Goal: Task Accomplishment & Management: Complete application form

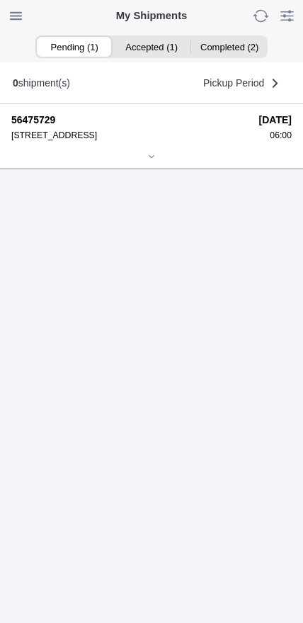
click at [156, 45] on ion-segment-button "Accepted (1)" at bounding box center [151, 47] width 77 height 20
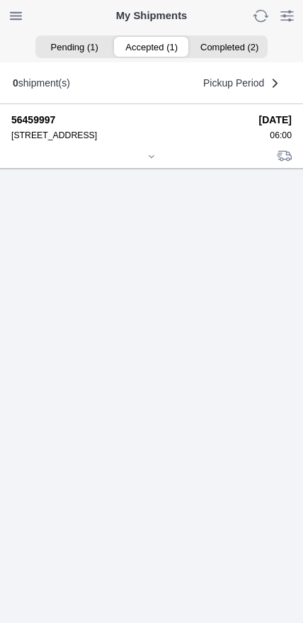
click at [152, 163] on div at bounding box center [151, 157] width 281 height 11
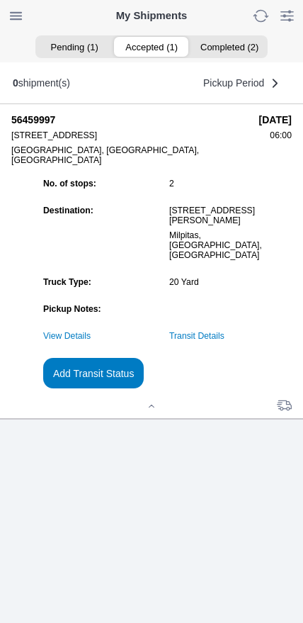
click at [225, 341] on link "Transit Details" at bounding box center [196, 336] width 55 height 10
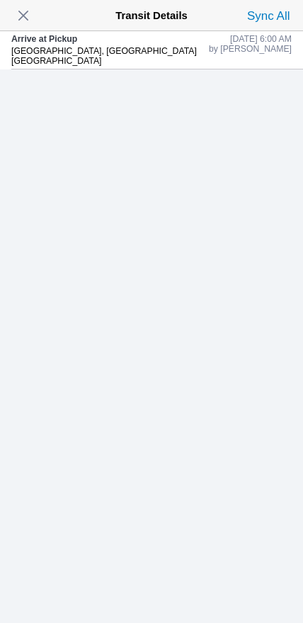
click at [30, 13] on span "button" at bounding box center [23, 16] width 20 height 20
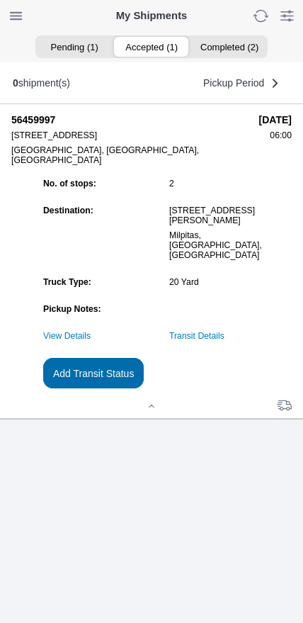
click at [144, 388] on button "Add Transit Status" at bounding box center [93, 373] width 101 height 30
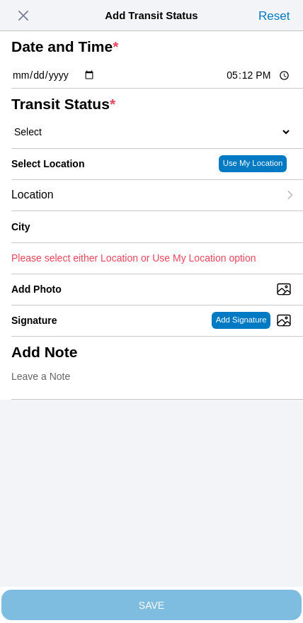
click at [254, 83] on input "17:12" at bounding box center [258, 75] width 67 height 15
click at [261, 83] on input "06:14" at bounding box center [258, 75] width 67 height 15
type input "06:30"
click at [91, 138] on select "Select Arrive at Drop Off Arrive at Pickup Break Start Break Stop Depart Drop O…" at bounding box center [151, 131] width 281 height 13
select select "DPTPULOC"
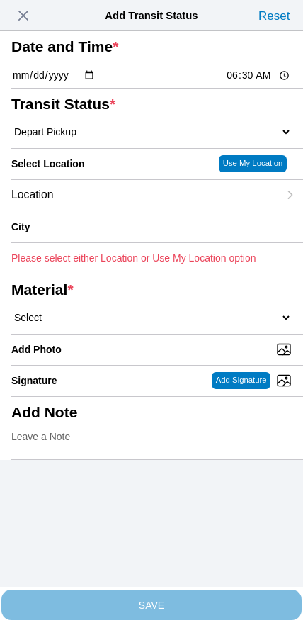
click at [98, 210] on div "Location" at bounding box center [144, 195] width 267 height 30
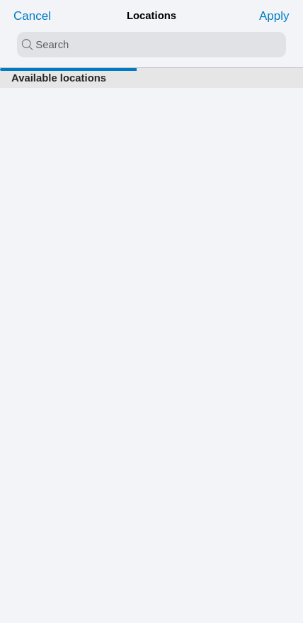
click at [115, 47] on input "search text" at bounding box center [151, 45] width 269 height 26
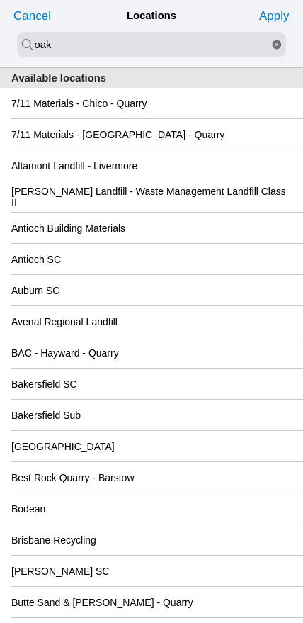
type input "oak"
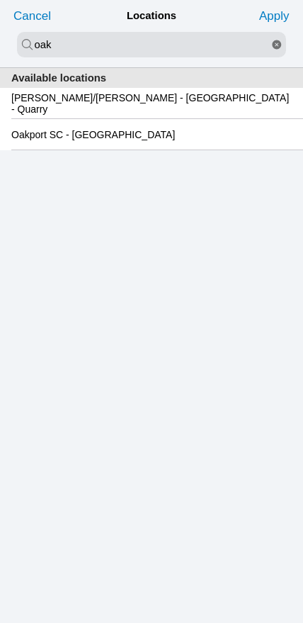
click at [0, 0] on slot "Oakport SC - [GEOGRAPHIC_DATA]" at bounding box center [0, 0] width 0 height 0
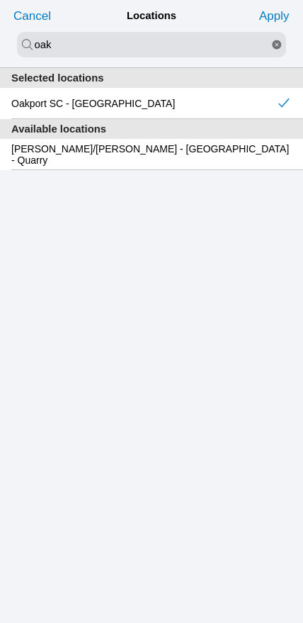
click at [0, 0] on slot "Apply" at bounding box center [0, 0] width 0 height 0
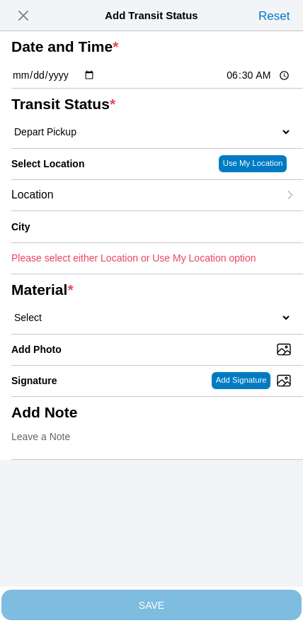
type input "[GEOGRAPHIC_DATA]"
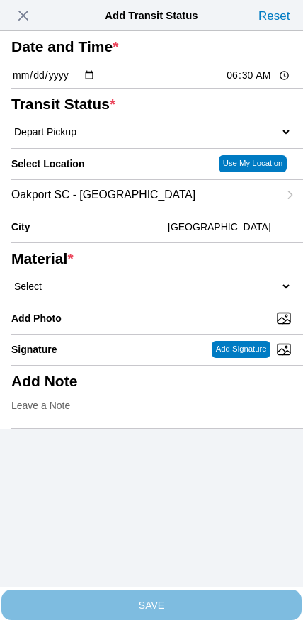
click at [179, 293] on select "Select 1" x 3" Rock 1" x 4" Rock 2" x 4" Rock Asphalt Cold Patch Backfill Spec …" at bounding box center [151, 286] width 281 height 13
select select "708654"
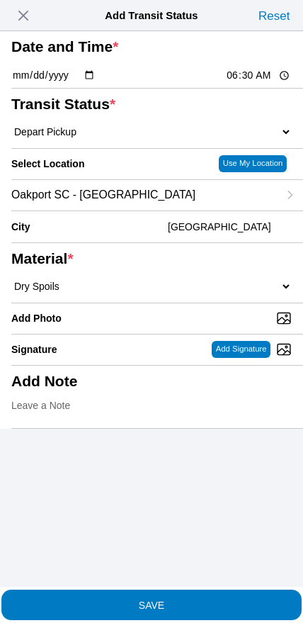
click at [0, 0] on slot "SAVE" at bounding box center [0, 0] width 0 height 0
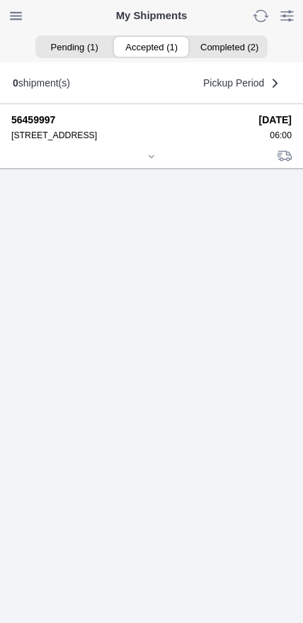
click at [154, 163] on div at bounding box center [151, 157] width 281 height 11
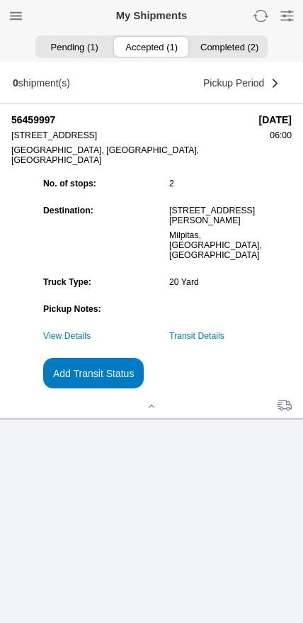
click at [0, 0] on slot "Add Transit Status" at bounding box center [0, 0] width 0 height 0
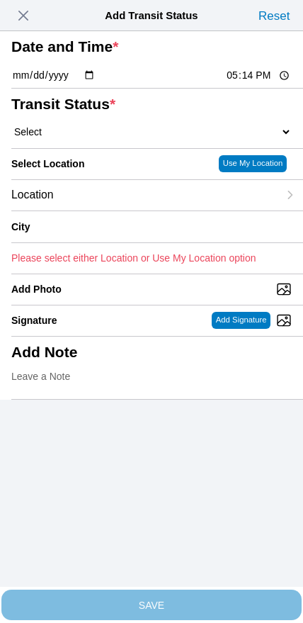
click at [246, 83] on input "17:14" at bounding box center [258, 75] width 67 height 15
type input "08:20"
click at [71, 138] on select "Select Arrive at Drop Off Arrive at Pickup Break Start Break Stop Depart Drop O…" at bounding box center [151, 131] width 281 height 13
select select "DPTDLVLOC"
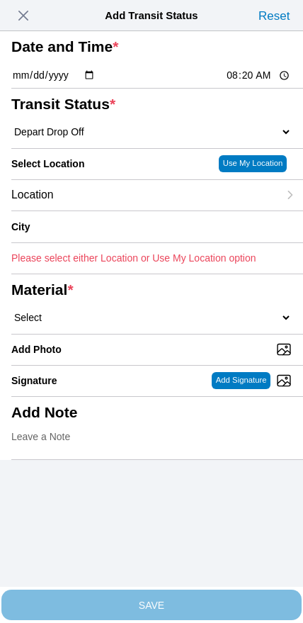
click at [101, 210] on div "Location" at bounding box center [144, 195] width 267 height 30
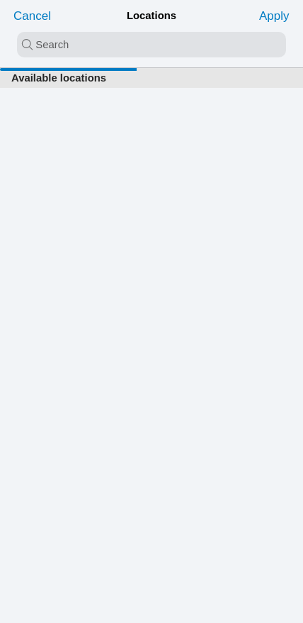
click at [128, 40] on input "search text" at bounding box center [151, 45] width 269 height 26
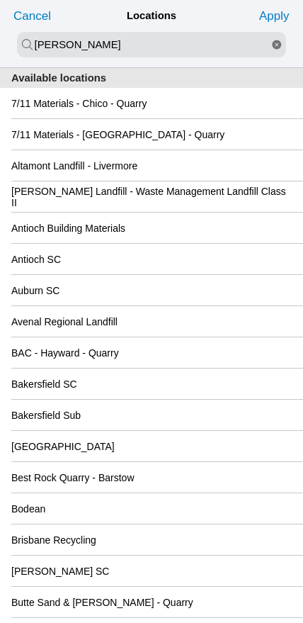
type input "[PERSON_NAME]"
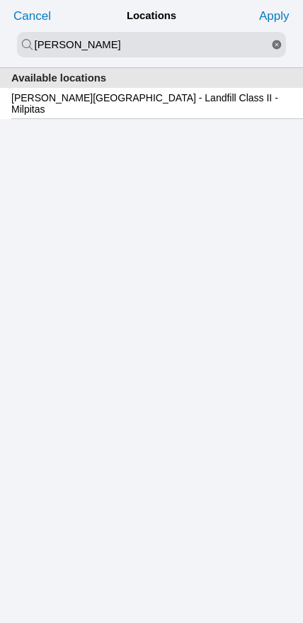
click at [0, 0] on slot "[PERSON_NAME][GEOGRAPHIC_DATA] - Landfill Class II - Milpitas" at bounding box center [0, 0] width 0 height 0
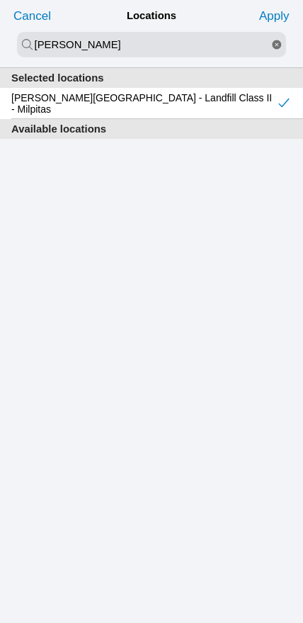
click at [0, 0] on slot "Apply" at bounding box center [0, 0] width 0 height 0
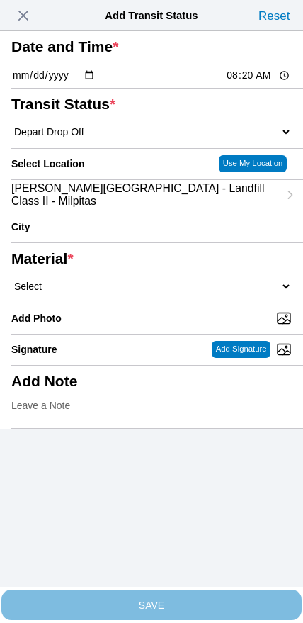
type input "Milpitas"
click at [196, 293] on select "Select 1" x 3" Rock 1" x 4" Rock 2" x 4" Rock Asphalt Cold Patch Backfill Spec …" at bounding box center [151, 286] width 281 height 13
select select "708654"
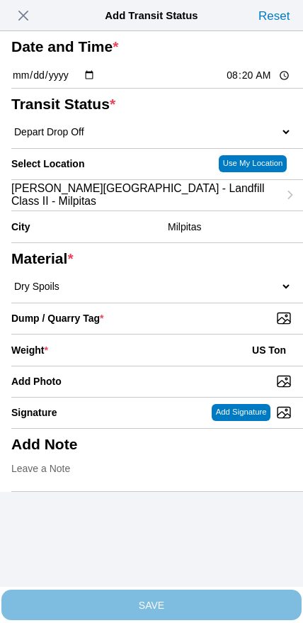
click at [211, 326] on input "Dump / Quarry Tag *" at bounding box center [157, 318] width 292 height 16
type input "C:\fakepath\image.jpg"
click at [133, 366] on div "Weight * US Ton" at bounding box center [151, 349] width 281 height 31
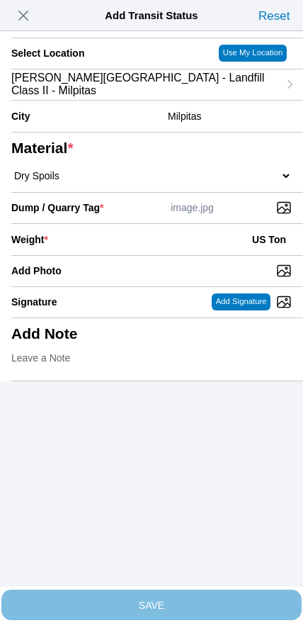
scroll to position [128, 0]
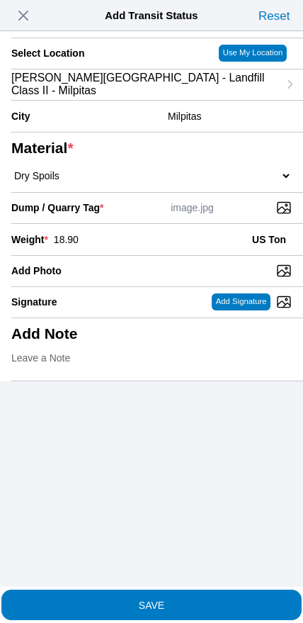
type input "18.90"
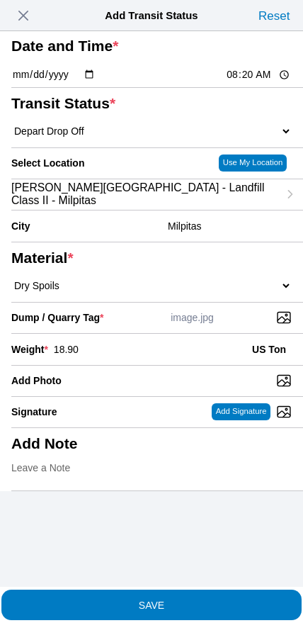
scroll to position [45, 0]
click at [0, 0] on slot "SAVE" at bounding box center [0, 0] width 0 height 0
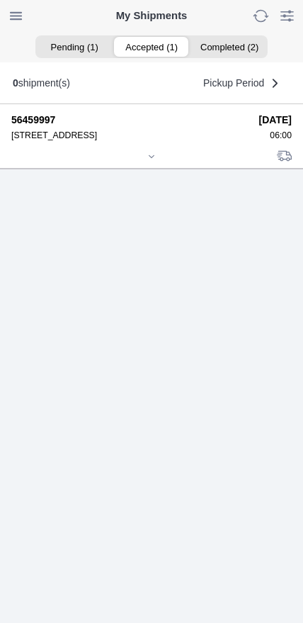
click at [156, 163] on div at bounding box center [151, 157] width 281 height 11
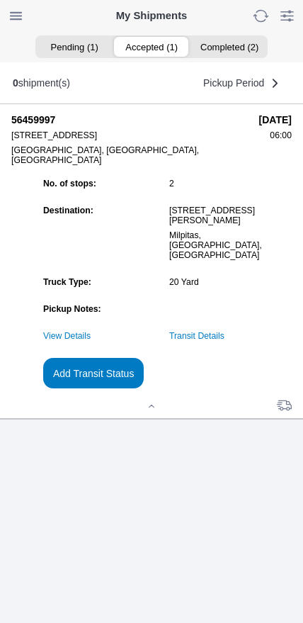
click at [0, 0] on slot "Add Transit Status" at bounding box center [0, 0] width 0 height 0
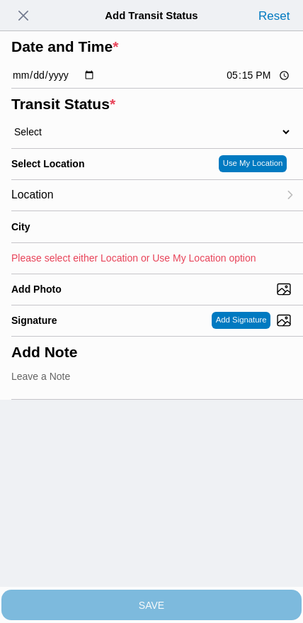
click at [237, 83] on input "17:15" at bounding box center [258, 75] width 67 height 15
type input "09:31"
click at [91, 138] on select "Select Arrive at Drop Off Arrive at Pickup Break Start Break Stop Depart Drop O…" at bounding box center [151, 131] width 281 height 13
select select "DPTPULOC"
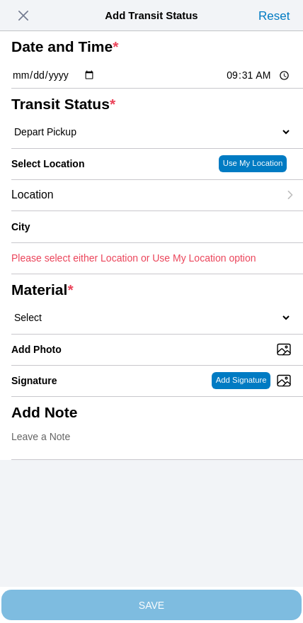
click at [114, 210] on div "Location" at bounding box center [144, 195] width 267 height 30
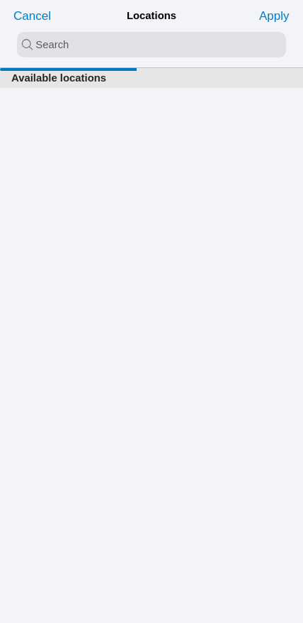
click at [135, 53] on input "search text" at bounding box center [151, 45] width 269 height 26
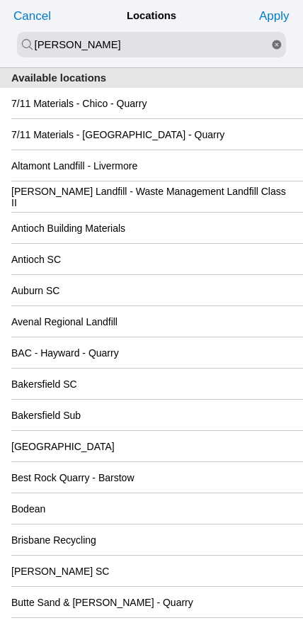
type input "[PERSON_NAME]"
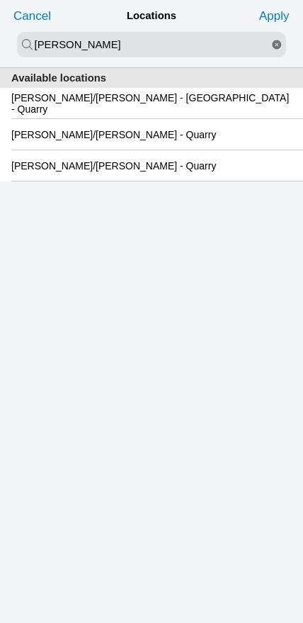
click at [0, 0] on slot "[PERSON_NAME]/[PERSON_NAME] - [GEOGRAPHIC_DATA] - Quarry" at bounding box center [0, 0] width 0 height 0
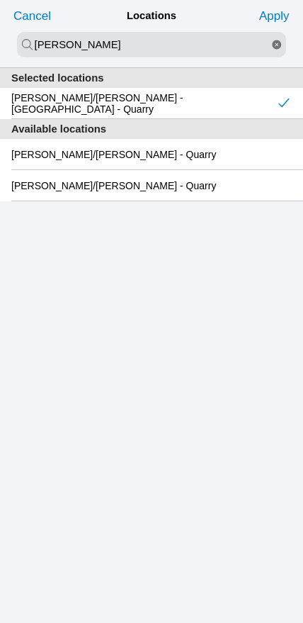
click at [0, 0] on slot "Apply" at bounding box center [0, 0] width 0 height 0
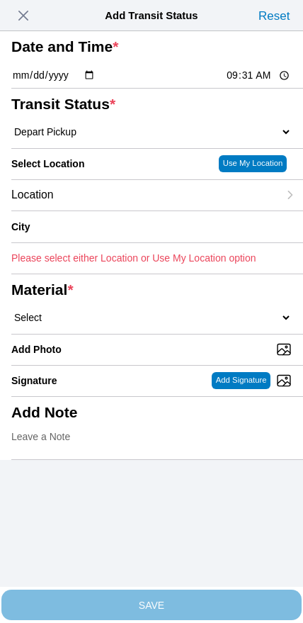
type input "[GEOGRAPHIC_DATA]"
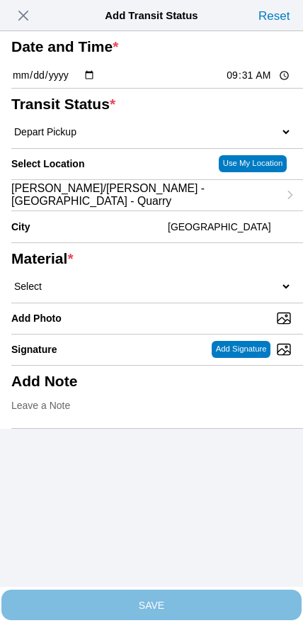
click at [183, 293] on select "Select 1" x 3" Rock 1" x 4" Rock 2" x 4" Rock Asphalt Cold Patch Backfill Spec …" at bounding box center [151, 286] width 281 height 13
select select "708650"
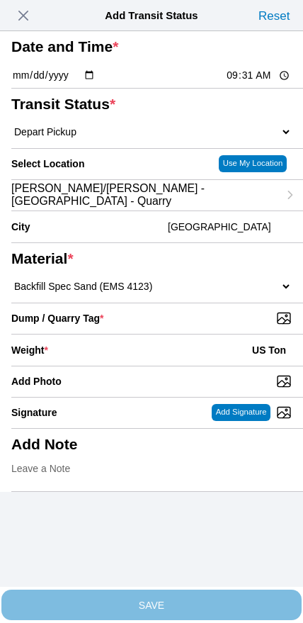
click at [199, 326] on input "Dump / Quarry Tag *" at bounding box center [157, 318] width 292 height 16
type input "C:\fakepath\image.jpg"
click at [132, 366] on div "Weight * US Ton" at bounding box center [151, 349] width 281 height 31
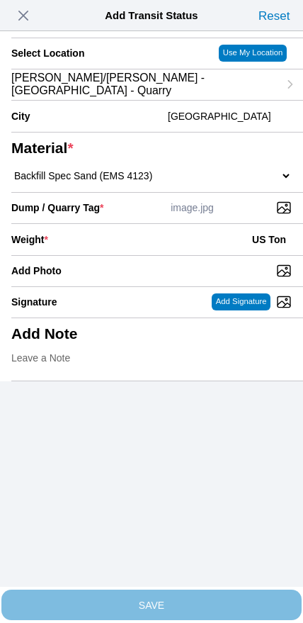
scroll to position [128, 0]
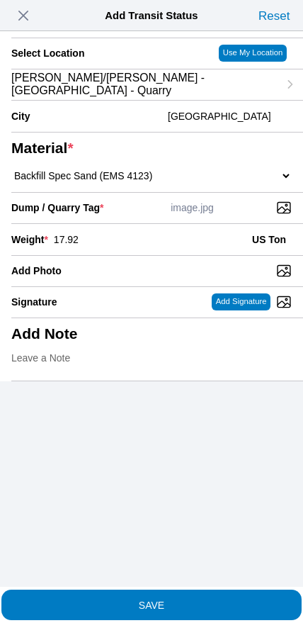
type input "17.92"
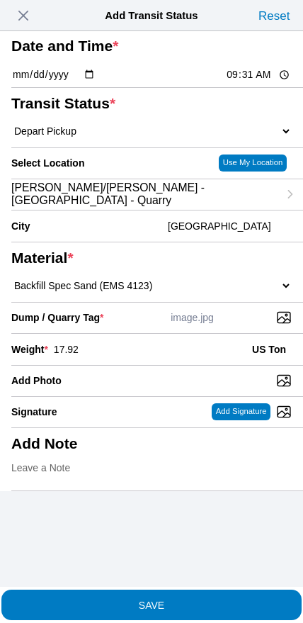
scroll to position [41, 0]
click at [0, 0] on slot "SAVE" at bounding box center [0, 0] width 0 height 0
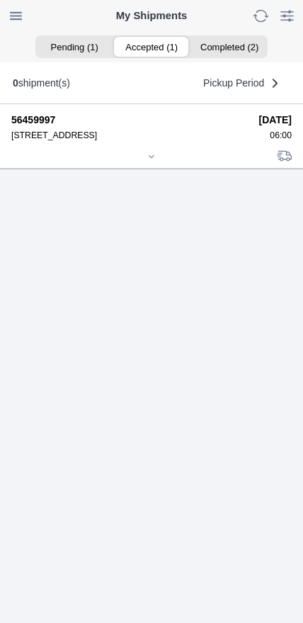
click at [147, 163] on div at bounding box center [151, 157] width 281 height 11
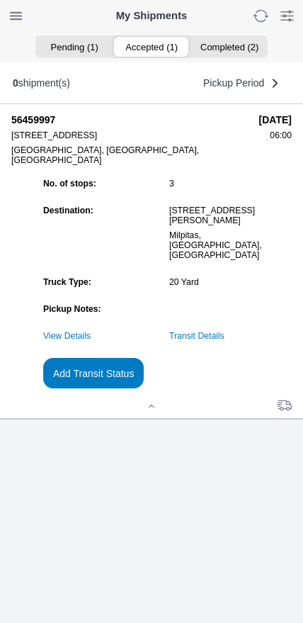
click at [0, 0] on slot "Add Transit Status" at bounding box center [0, 0] width 0 height 0
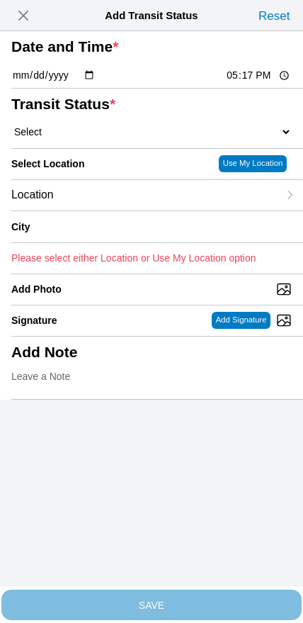
click at [247, 83] on input "17:17" at bounding box center [258, 75] width 67 height 15
type input "09:50"
click at [71, 138] on select "Select Arrive at Drop Off Arrive at Pickup Break Start Break Stop Depart Drop O…" at bounding box center [151, 131] width 281 height 13
select select "DPTDLVLOC"
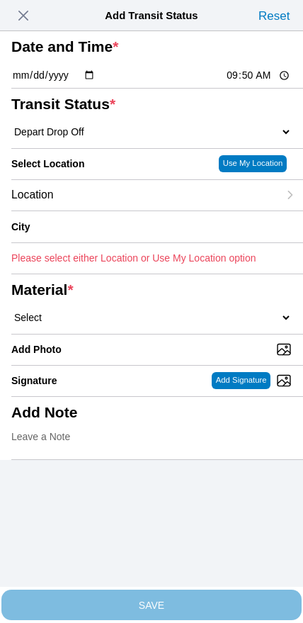
click at [111, 210] on div "Location" at bounding box center [144, 195] width 267 height 30
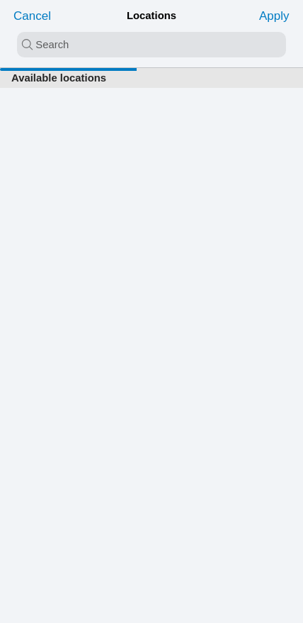
click at [118, 52] on input "search text" at bounding box center [151, 45] width 269 height 26
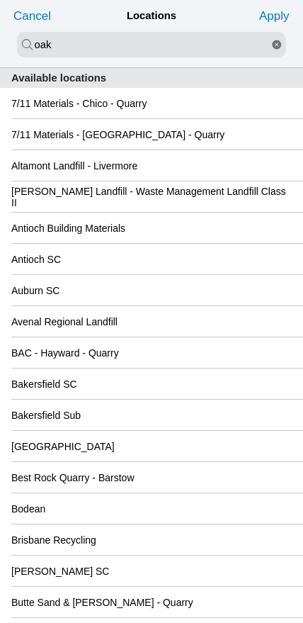
type input "oak"
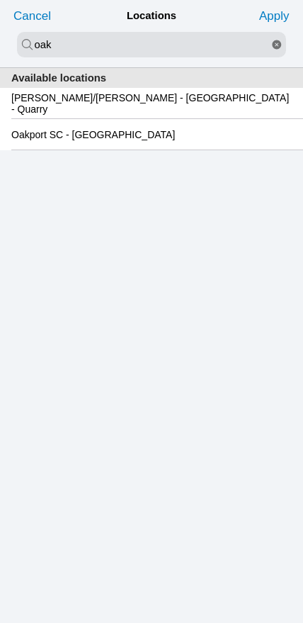
click at [0, 0] on slot "Oakport SC - [GEOGRAPHIC_DATA]" at bounding box center [0, 0] width 0 height 0
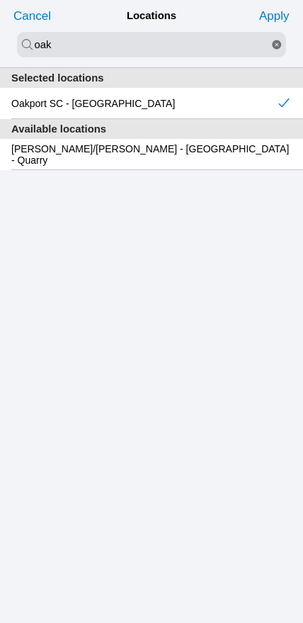
click at [0, 0] on slot "Apply" at bounding box center [0, 0] width 0 height 0
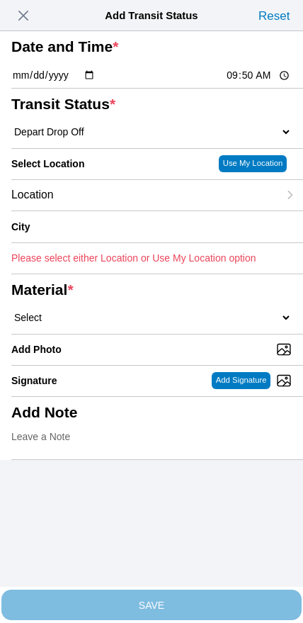
type input "[GEOGRAPHIC_DATA]"
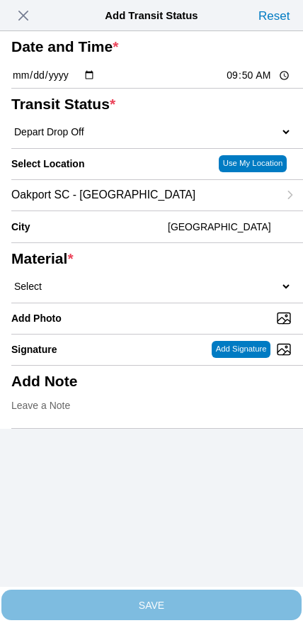
click at [170, 293] on select "Select 1" x 3" Rock 1" x 4" Rock 2" x 4" Rock Asphalt Cold Patch Backfill Spec …" at bounding box center [151, 286] width 281 height 13
select select "708650"
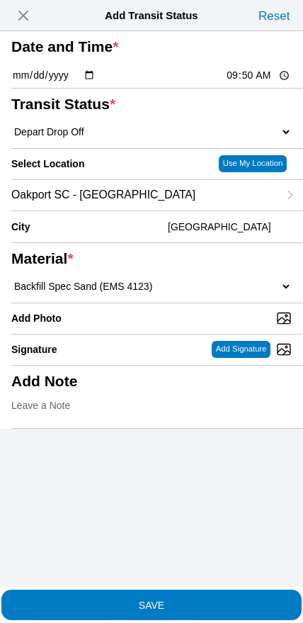
click at [156, 326] on input "Add Photo" at bounding box center [157, 318] width 292 height 16
type input "C:\fakepath\image.jpg"
click at [182, 600] on span "SAVE" at bounding box center [151, 604] width 281 height 10
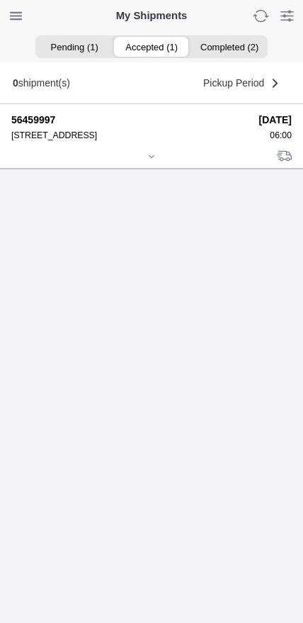
click at [147, 161] on icon at bounding box center [151, 156] width 9 height 9
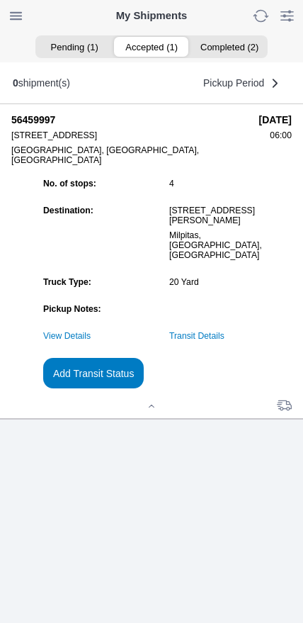
click at [0, 0] on slot "Add Transit Status" at bounding box center [0, 0] width 0 height 0
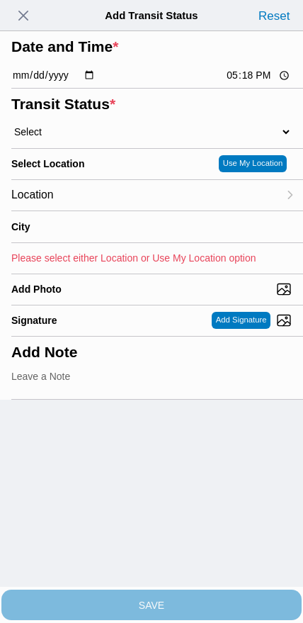
click at [239, 83] on input "17:18" at bounding box center [258, 75] width 67 height 15
type input "09:56"
click at [73, 138] on select "Select Arrive at Drop Off Arrive at Pickup Break Start Break Stop Depart Drop O…" at bounding box center [151, 131] width 281 height 13
select select "DPTPULOC"
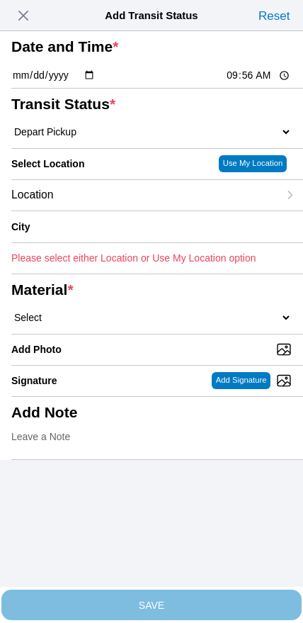
click at [117, 210] on div "Location" at bounding box center [144, 195] width 267 height 30
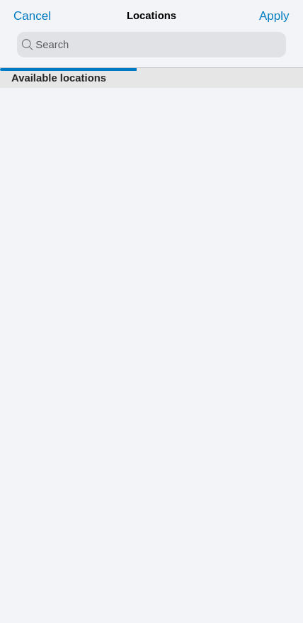
click at [140, 53] on input "search text" at bounding box center [151, 45] width 269 height 26
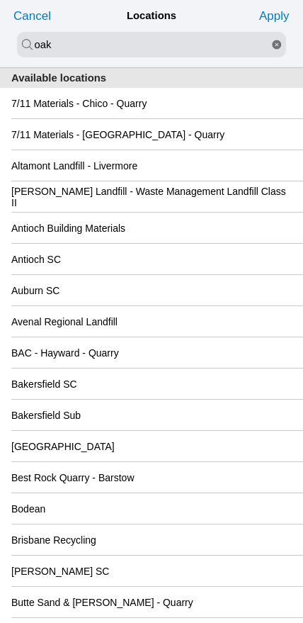
type input "oak"
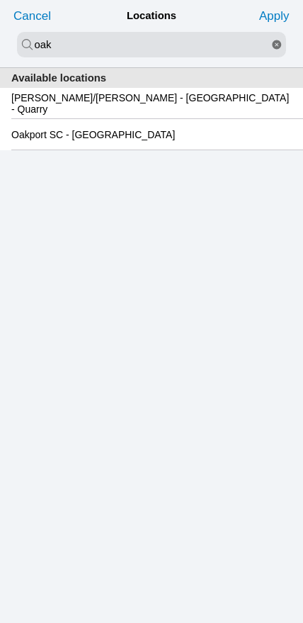
click at [0, 0] on slot "Oakport SC - [GEOGRAPHIC_DATA]" at bounding box center [0, 0] width 0 height 0
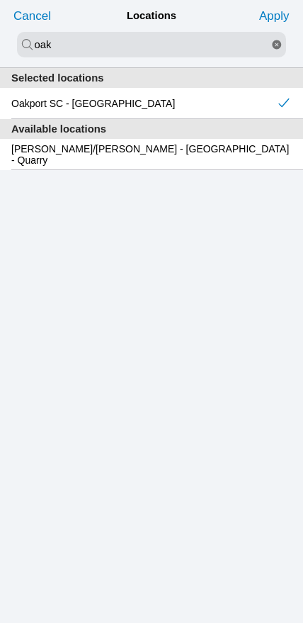
click at [0, 0] on slot "Apply" at bounding box center [0, 0] width 0 height 0
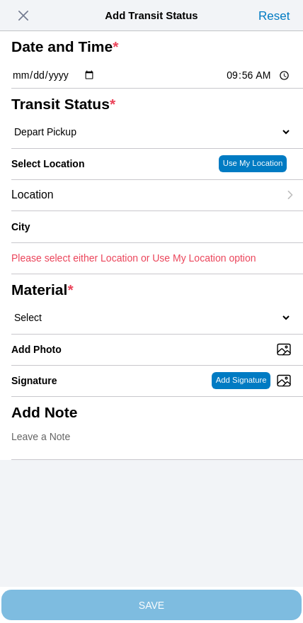
type input "[GEOGRAPHIC_DATA]"
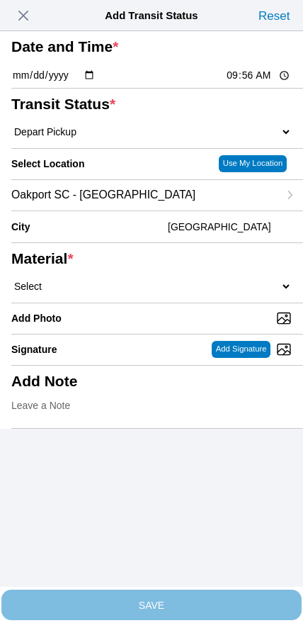
click at [180, 293] on select "Select 1" x 3" Rock 1" x 4" Rock 2" x 4" Rock Asphalt Cold Patch Backfill Spec …" at bounding box center [151, 286] width 281 height 13
select select "708654"
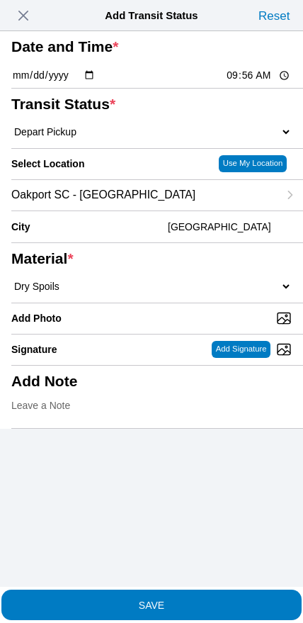
click at [179, 599] on span "SAVE" at bounding box center [151, 604] width 281 height 10
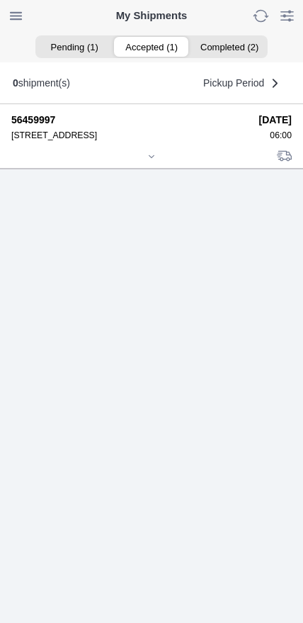
click at [147, 161] on icon at bounding box center [151, 156] width 9 height 9
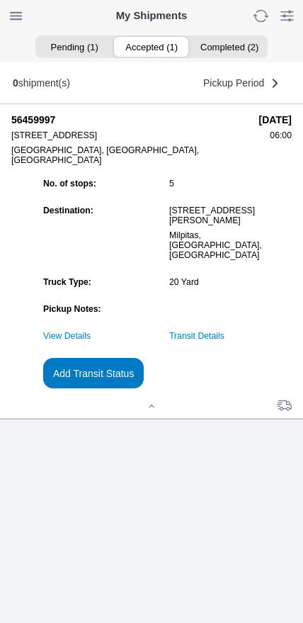
click at [0, 0] on slot "Add Transit Status" at bounding box center [0, 0] width 0 height 0
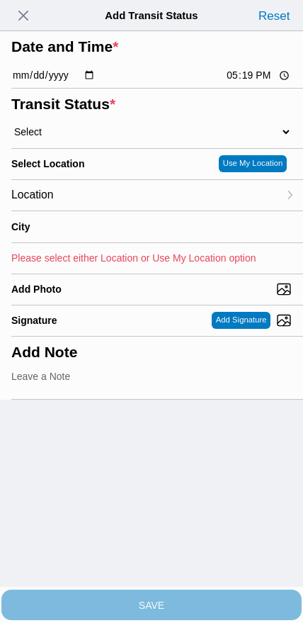
click at [246, 83] on input "17:19" at bounding box center [258, 75] width 67 height 15
type input "11:25"
click at [98, 138] on select "Select Arrive at Drop Off Arrive at Pickup Break Start Break Stop Depart Drop O…" at bounding box center [151, 131] width 281 height 13
select select "DPTDLVLOC"
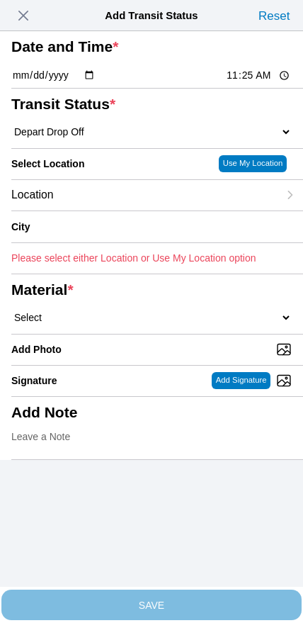
click at [123, 210] on div "Location" at bounding box center [144, 195] width 267 height 30
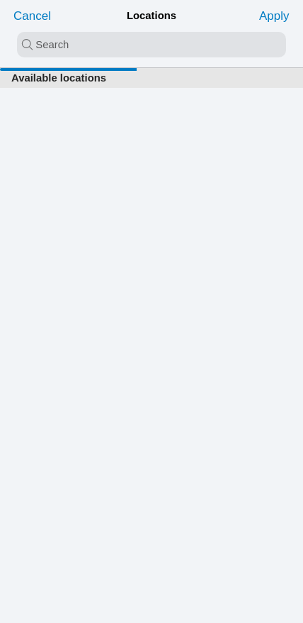
click at [124, 43] on input "search text" at bounding box center [151, 45] width 269 height 26
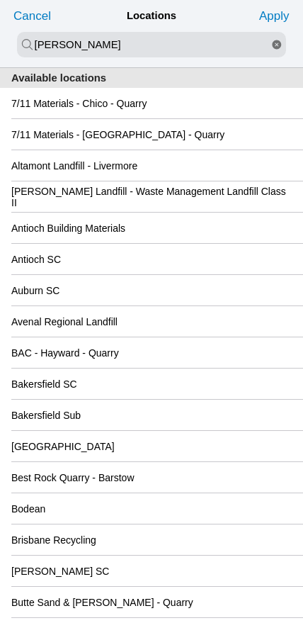
type input "[PERSON_NAME]"
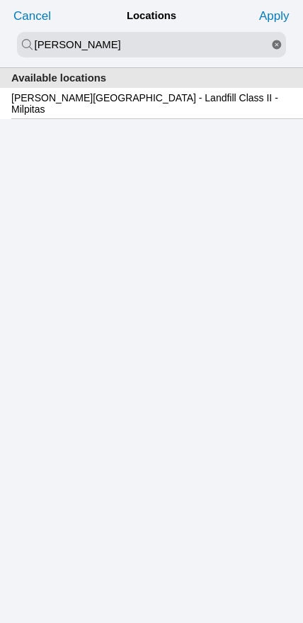
click at [0, 0] on slot "[PERSON_NAME][GEOGRAPHIC_DATA] - Landfill Class II - Milpitas" at bounding box center [0, 0] width 0 height 0
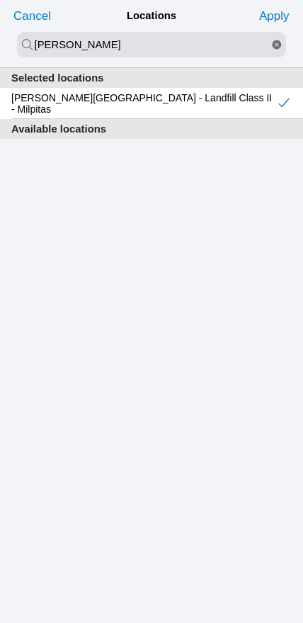
click at [0, 0] on slot "Apply" at bounding box center [0, 0] width 0 height 0
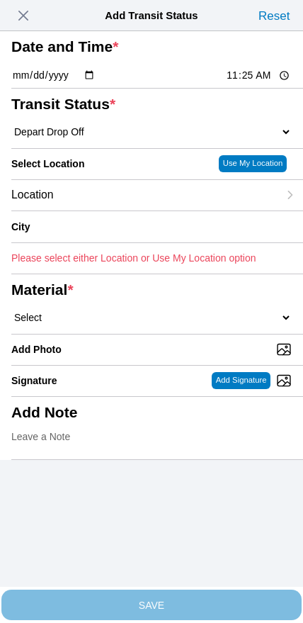
type input "Milpitas"
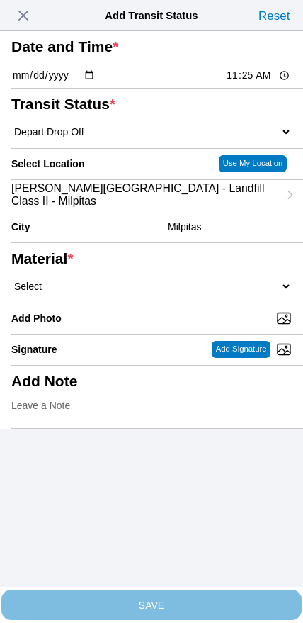
click at [186, 293] on select "Select 1" x 3" Rock 1" x 4" Rock 2" x 4" Rock Asphalt Cold Patch Backfill Spec …" at bounding box center [151, 286] width 281 height 13
select select "708654"
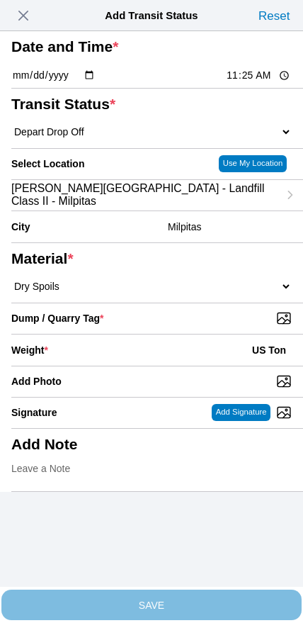
click at [208, 326] on input "Dump / Quarry Tag *" at bounding box center [157, 318] width 292 height 16
type input "C:\fakepath\image.jpg"
click at [136, 366] on div "Weight * US Ton" at bounding box center [151, 349] width 281 height 31
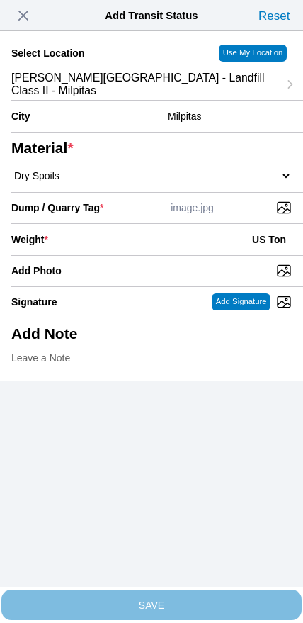
scroll to position [128, 0]
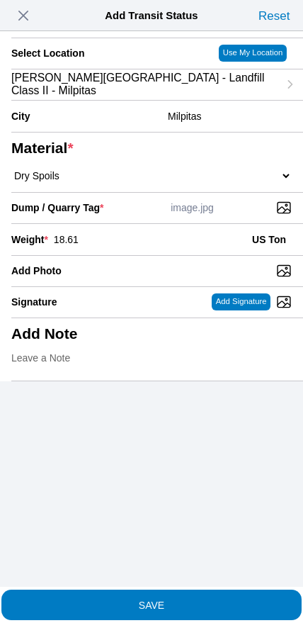
type input "18.61"
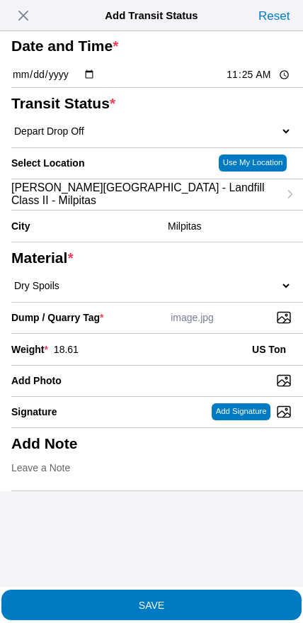
scroll to position [36, 0]
click at [0, 0] on slot "SAVE" at bounding box center [0, 0] width 0 height 0
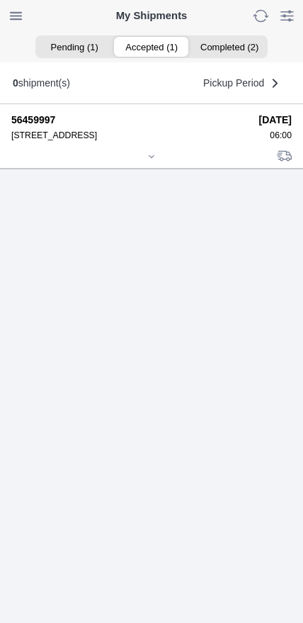
click at [148, 161] on icon at bounding box center [151, 156] width 9 height 9
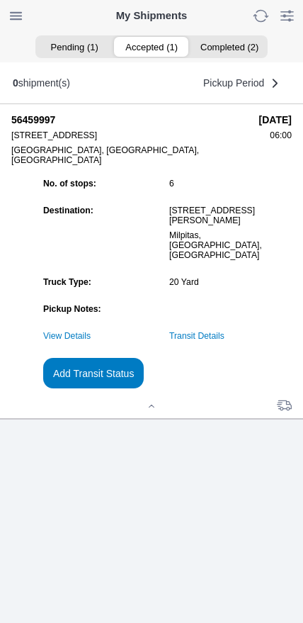
click at [225, 341] on link "Transit Details" at bounding box center [196, 336] width 55 height 10
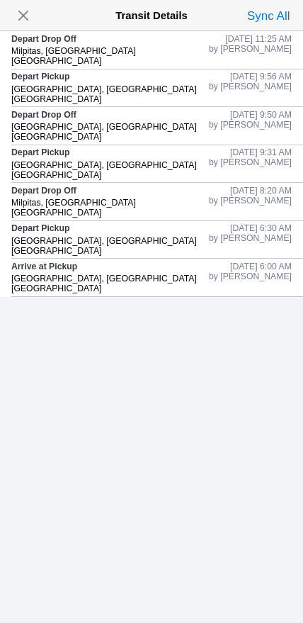
click at [25, 19] on span "button" at bounding box center [23, 16] width 20 height 20
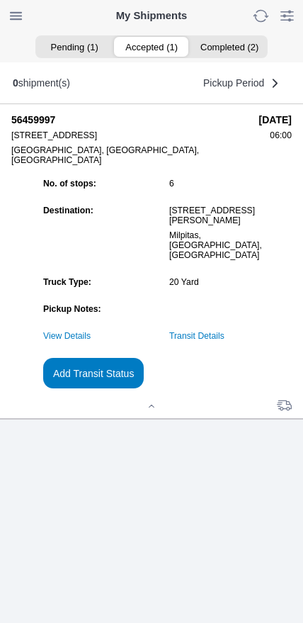
click at [0, 0] on slot "Add Transit Status" at bounding box center [0, 0] width 0 height 0
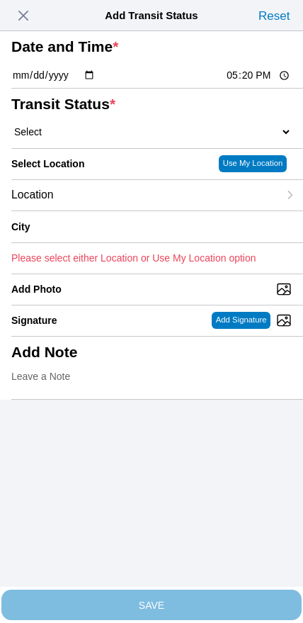
click at [243, 83] on input "17:20" at bounding box center [258, 75] width 67 height 15
type input "12:30"
click at [89, 138] on select "Select Arrive at Drop Off Arrive at Pickup Break Start Break Stop Depart Drop O…" at bounding box center [151, 131] width 281 height 13
select select "DPTPULOC"
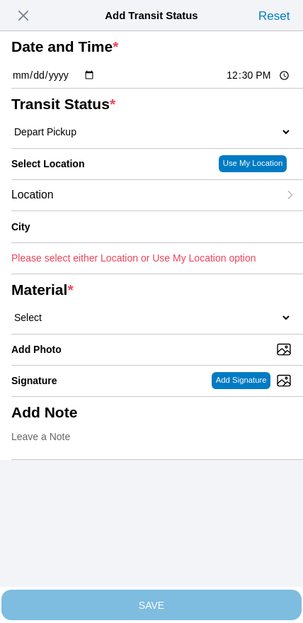
click at [104, 210] on div "Location" at bounding box center [144, 195] width 267 height 30
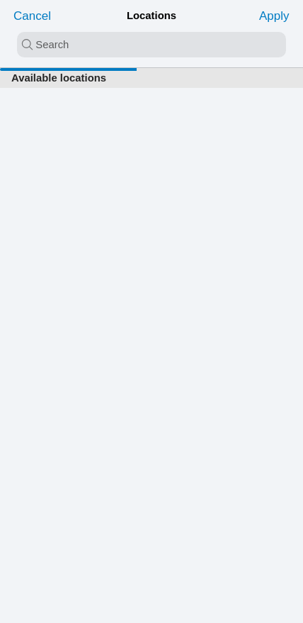
click at [117, 52] on input "search text" at bounding box center [151, 45] width 269 height 26
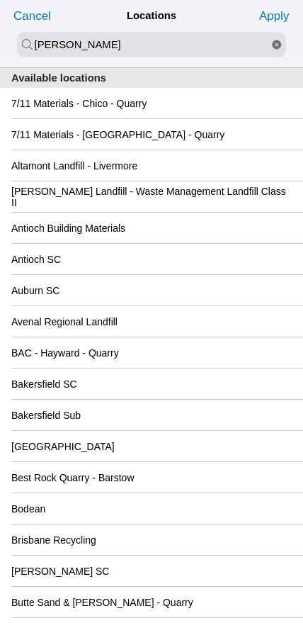
type input "[PERSON_NAME]"
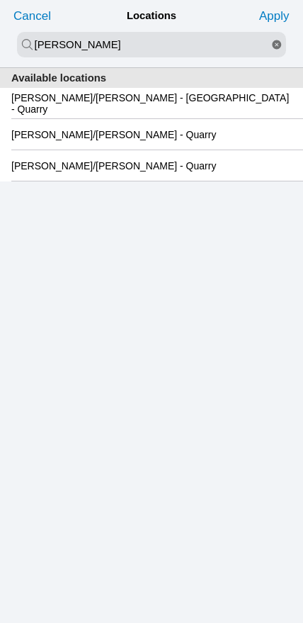
click at [0, 0] on slot "[PERSON_NAME]/[PERSON_NAME] - [GEOGRAPHIC_DATA] - Quarry" at bounding box center [0, 0] width 0 height 0
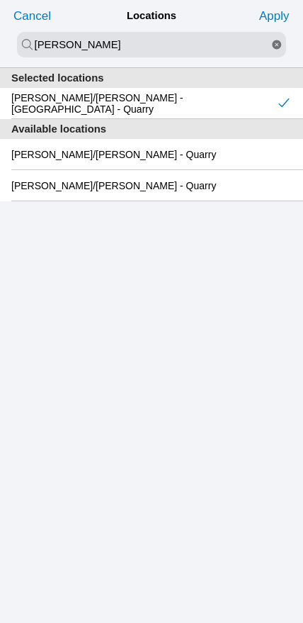
click at [0, 0] on slot "Apply" at bounding box center [0, 0] width 0 height 0
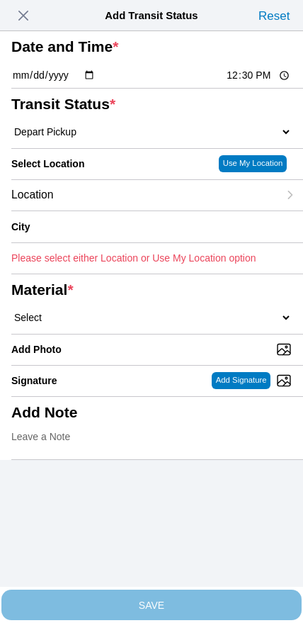
type input "[GEOGRAPHIC_DATA]"
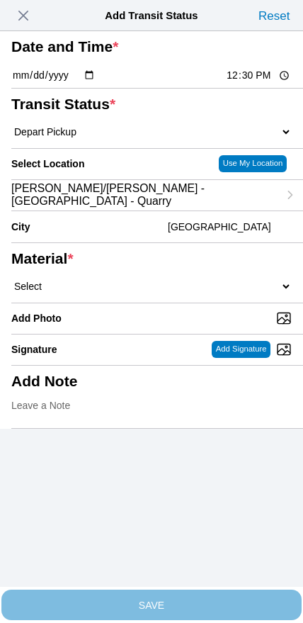
click at [169, 293] on select "Select 1" x 3" Rock 1" x 4" Rock 2" x 4" Rock Asphalt Cold Patch Backfill Spec …" at bounding box center [151, 286] width 281 height 13
select select "708651"
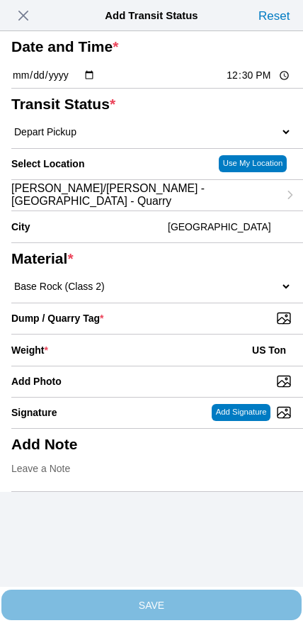
click at [203, 326] on input "Dump / Quarry Tag *" at bounding box center [157, 318] width 292 height 16
type input "C:\fakepath\image.jpg"
click at [120, 366] on div "Weight * US Ton" at bounding box center [151, 349] width 281 height 31
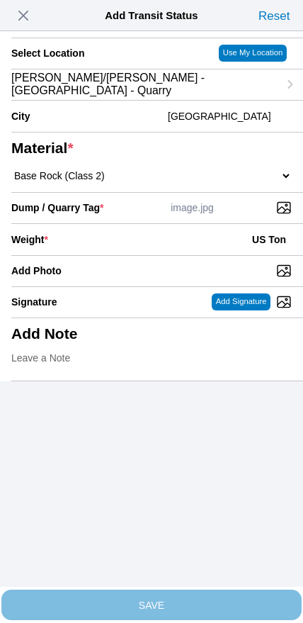
scroll to position [128, 0]
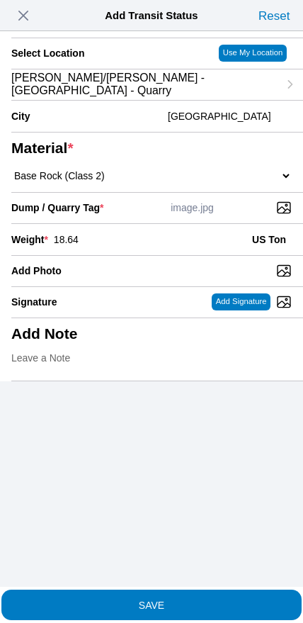
type input "18.64"
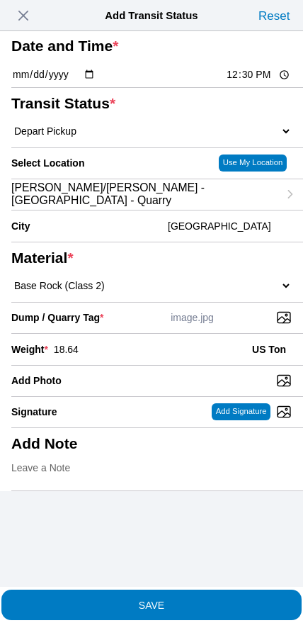
scroll to position [107, 0]
click at [0, 0] on slot "SAVE" at bounding box center [0, 0] width 0 height 0
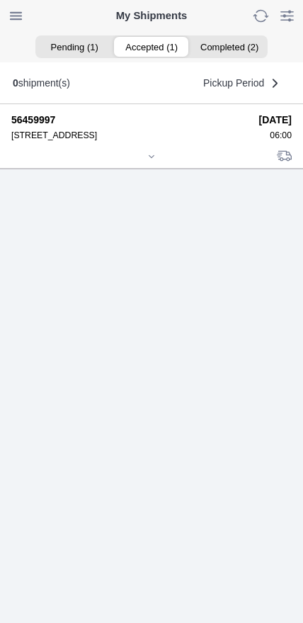
click at [147, 161] on icon at bounding box center [151, 156] width 9 height 9
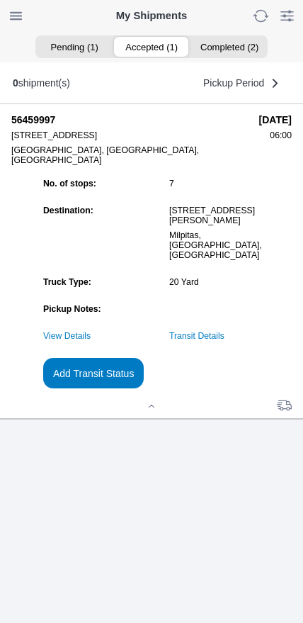
click at [0, 0] on slot "Add Transit Status" at bounding box center [0, 0] width 0 height 0
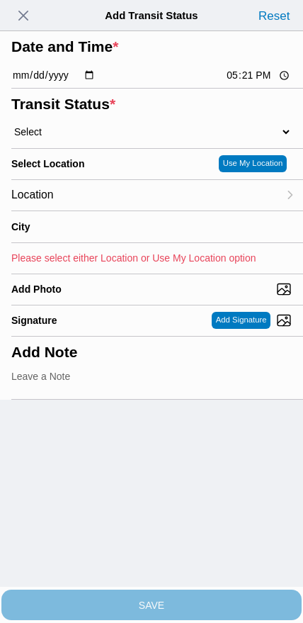
click at [248, 83] on input "17:21" at bounding box center [258, 75] width 67 height 15
type input "13:15"
click at [83, 138] on select "Select Arrive at Drop Off Arrive at Pickup Break Start Break Stop Depart Drop O…" at bounding box center [151, 131] width 281 height 13
select select "DPTDLVLOC"
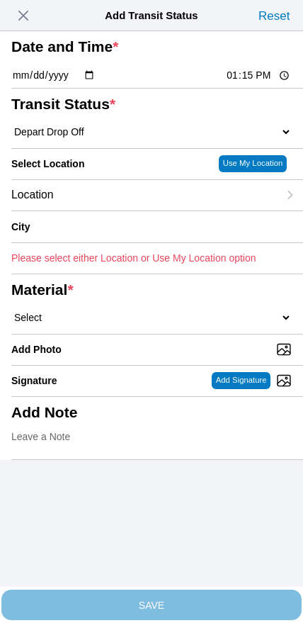
click at [110, 210] on div "Location" at bounding box center [144, 195] width 267 height 30
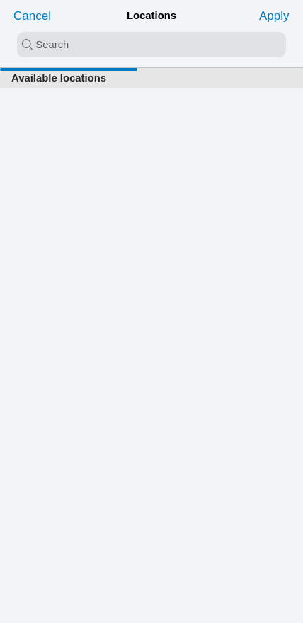
click at [129, 52] on input "search text" at bounding box center [151, 45] width 269 height 26
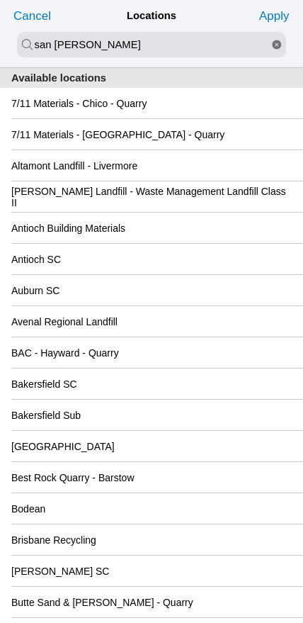
type input "san [PERSON_NAME]"
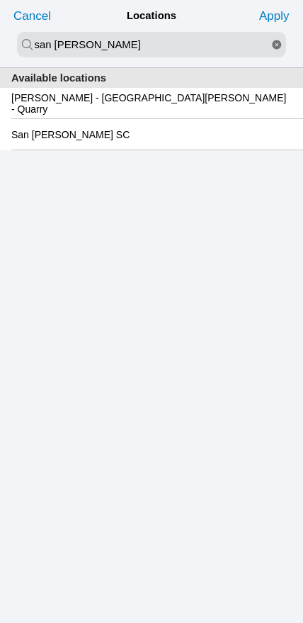
click at [0, 0] on slot "San [PERSON_NAME] SC" at bounding box center [0, 0] width 0 height 0
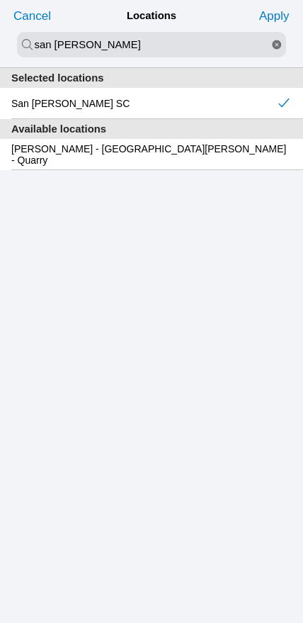
click at [0, 0] on slot "Apply" at bounding box center [0, 0] width 0 height 0
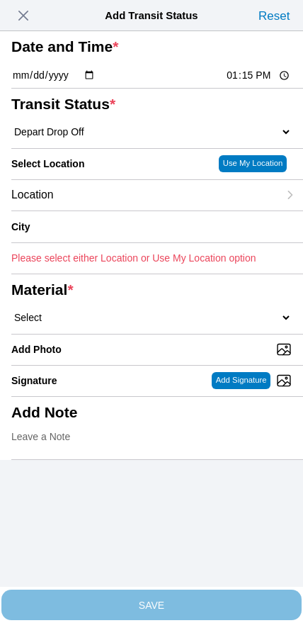
type input "[GEOGRAPHIC_DATA][PERSON_NAME]"
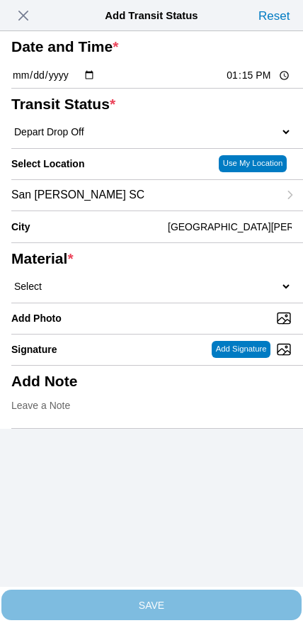
click at [169, 293] on select "Select 1" x 3" Rock 1" x 4" Rock 2" x 4" Rock Asphalt Cold Patch Backfill Spec …" at bounding box center [151, 286] width 281 height 13
select select "708651"
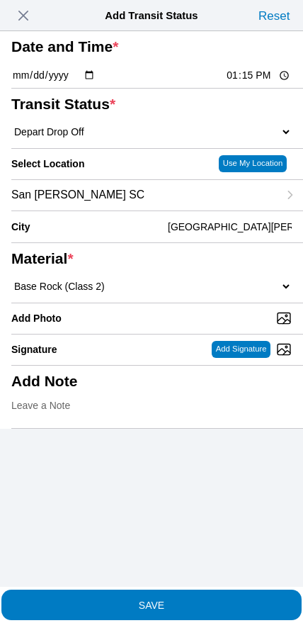
click at [153, 326] on input "Add Photo" at bounding box center [157, 318] width 292 height 16
type input "C:\fakepath\image.jpg"
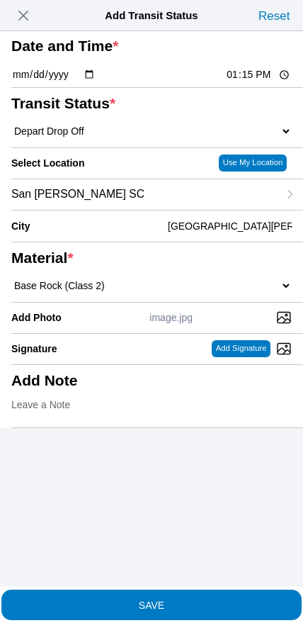
scroll to position [22, 0]
click at [181, 599] on span "SAVE" at bounding box center [151, 604] width 281 height 10
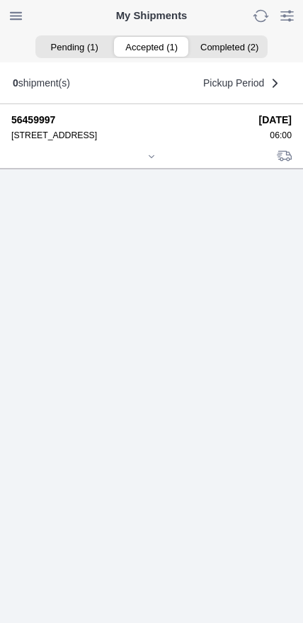
click at [152, 161] on icon at bounding box center [151, 156] width 9 height 9
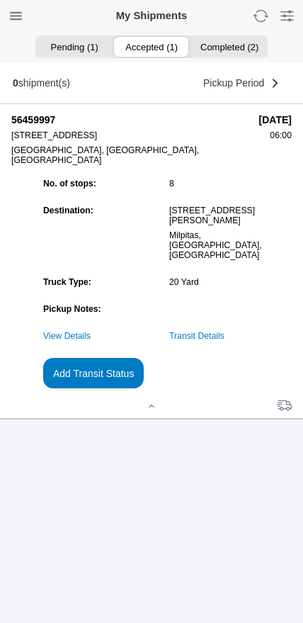
click at [0, 0] on slot "Add Transit Status" at bounding box center [0, 0] width 0 height 0
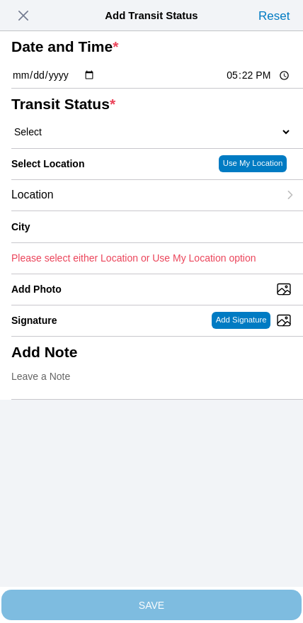
click at [244, 83] on input "17:22" at bounding box center [258, 75] width 67 height 15
type input "13:50"
click at [83, 138] on select "Select Arrive at Drop Off Arrive at Pickup Break Start Break Stop Depart Drop O…" at bounding box center [151, 131] width 281 height 13
select select "DPTPULOC"
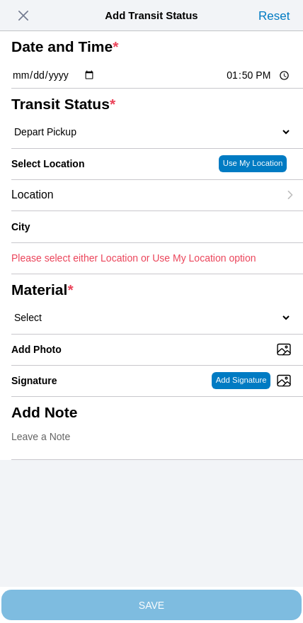
click at [105, 210] on div "Location" at bounding box center [144, 195] width 267 height 30
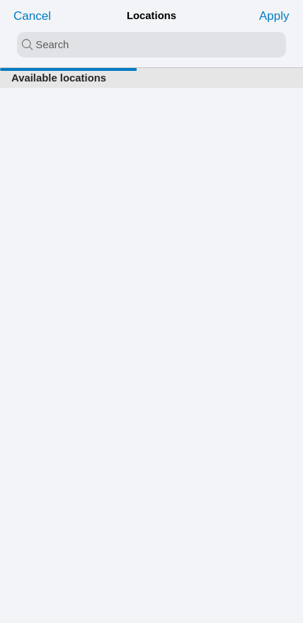
click at [118, 42] on input "search text" at bounding box center [151, 45] width 269 height 26
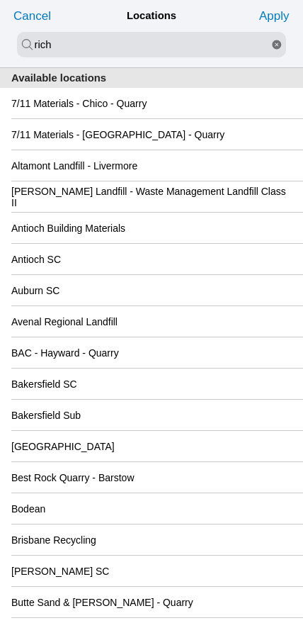
type input "rich"
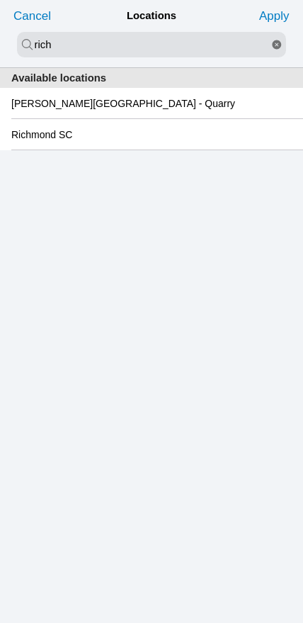
click at [0, 0] on slot "Richmond SC" at bounding box center [0, 0] width 0 height 0
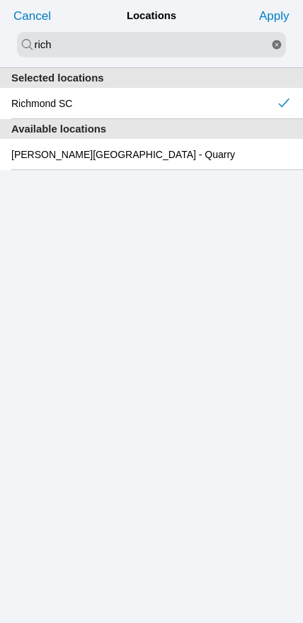
click at [0, 0] on slot "Apply" at bounding box center [0, 0] width 0 height 0
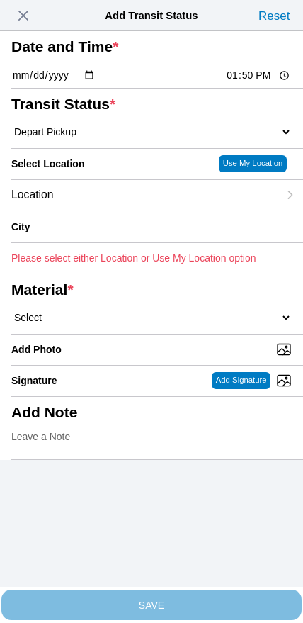
type input "[GEOGRAPHIC_DATA]"
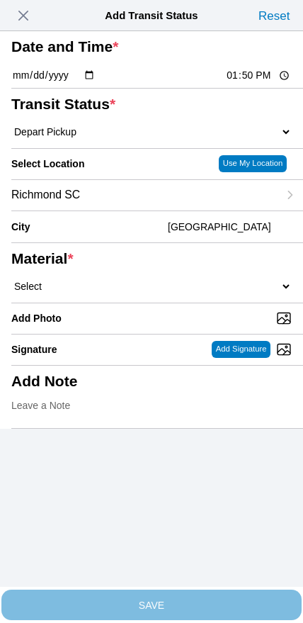
click at [158, 293] on select "Select 1" x 3" Rock 1" x 4" Rock 2" x 4" Rock Asphalt Cold Patch Backfill Spec …" at bounding box center [151, 286] width 281 height 13
select select "708654"
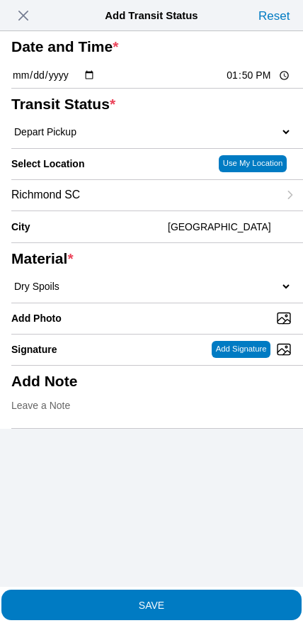
click at [0, 0] on slot "SAVE" at bounding box center [0, 0] width 0 height 0
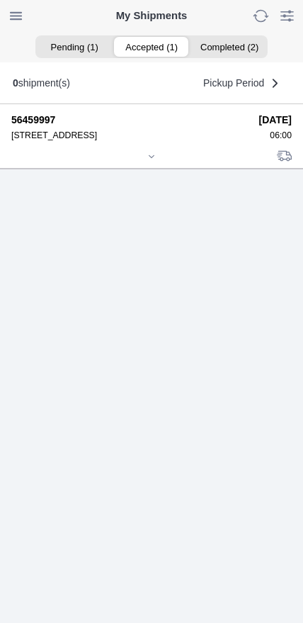
click at [135, 140] on div "[STREET_ADDRESS]" at bounding box center [130, 135] width 238 height 10
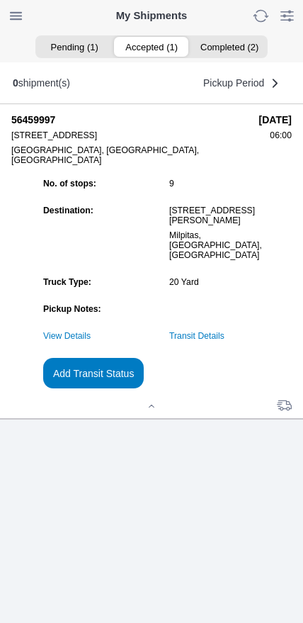
click at [0, 0] on slot "Add Transit Status" at bounding box center [0, 0] width 0 height 0
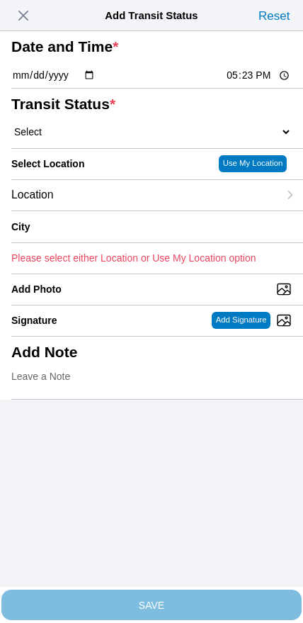
click at [252, 83] on input "17:23" at bounding box center [258, 75] width 67 height 15
type input "15:30"
click at [91, 138] on select "Select Arrive at Drop Off Arrive at Pickup Break Start Break Stop Depart Drop O…" at bounding box center [151, 131] width 281 height 13
select select "BREAKSTART"
click at [101, 210] on div "Location" at bounding box center [144, 195] width 267 height 30
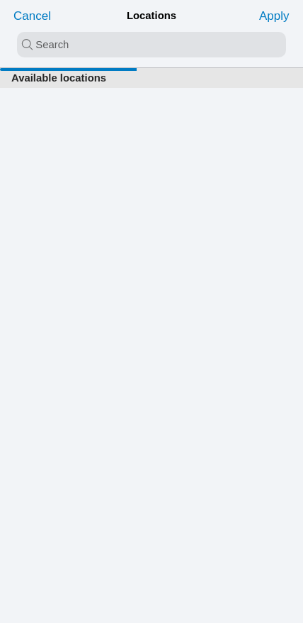
click at [123, 49] on input "search text" at bounding box center [151, 45] width 269 height 26
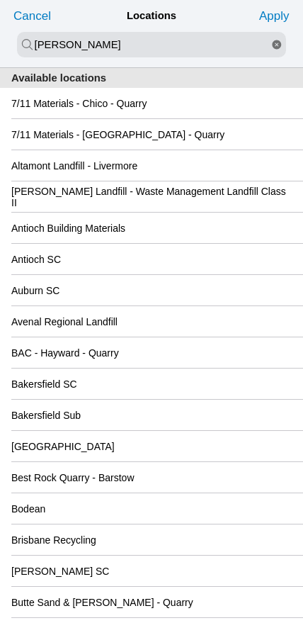
type input "[PERSON_NAME]"
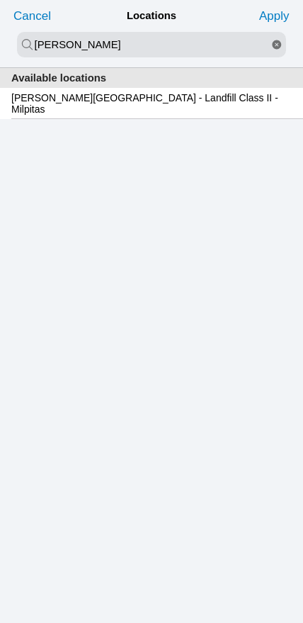
click at [0, 0] on slot "[PERSON_NAME][GEOGRAPHIC_DATA] - Landfill Class II - Milpitas" at bounding box center [0, 0] width 0 height 0
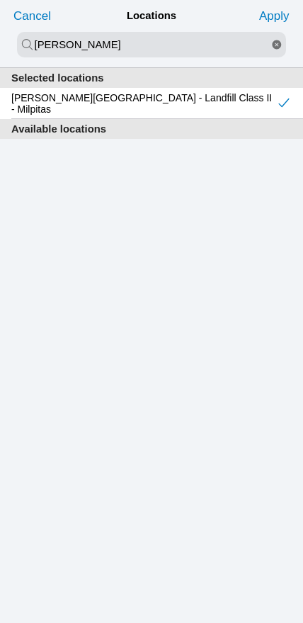
click at [0, 0] on slot "Apply" at bounding box center [0, 0] width 0 height 0
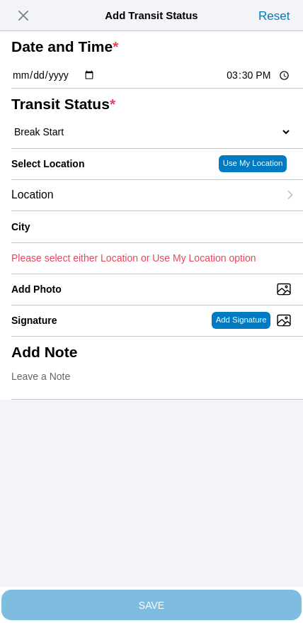
type input "Milpitas"
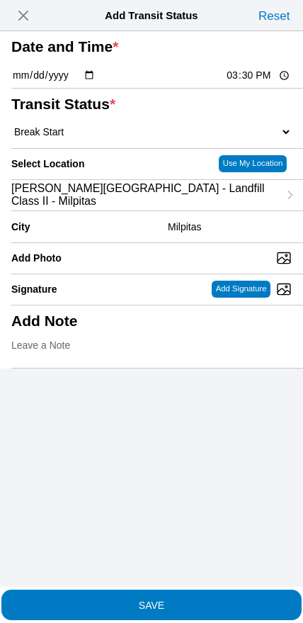
click at [0, 0] on slot "SAVE" at bounding box center [0, 0] width 0 height 0
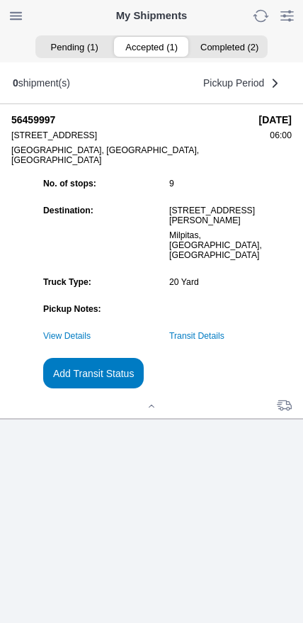
click at [0, 0] on slot "Add Transit Status" at bounding box center [0, 0] width 0 height 0
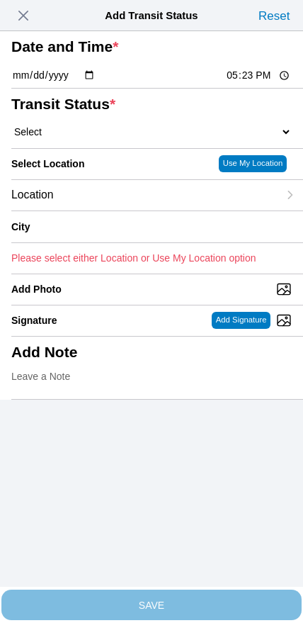
click at [252, 83] on input "17:23" at bounding box center [258, 75] width 67 height 15
type input "17:00"
click at [78, 138] on select "Select Arrive at Drop Off Arrive at Pickup Break Start Break Stop Depart Drop O…" at bounding box center [151, 131] width 281 height 13
select select "DPTDLVLOC"
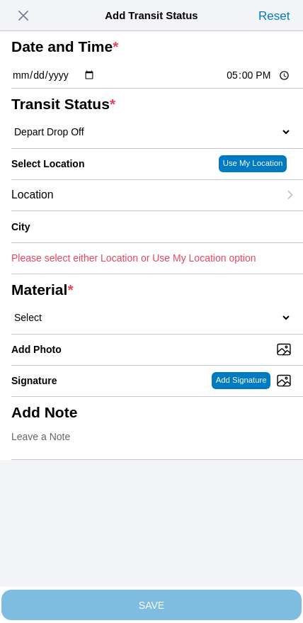
click at [159, 138] on select "Select Arrive at Drop Off Arrive at Pickup Break Start Break Stop Depart Drop O…" at bounding box center [151, 131] width 281 height 13
click at [23, 18] on span "button" at bounding box center [23, 16] width 20 height 20
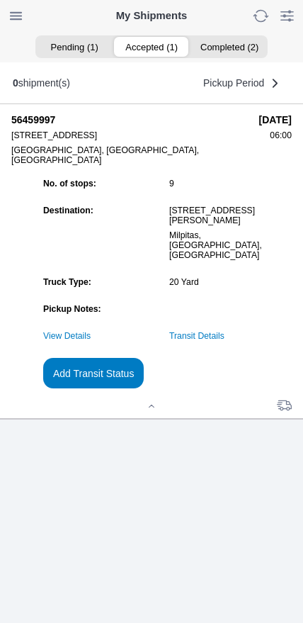
click at [225, 341] on link "Transit Details" at bounding box center [196, 336] width 55 height 10
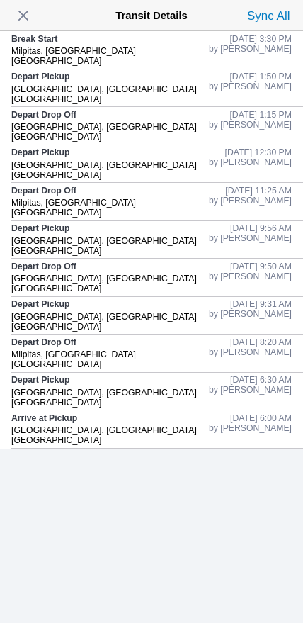
click at [25, 22] on span "button" at bounding box center [23, 16] width 20 height 20
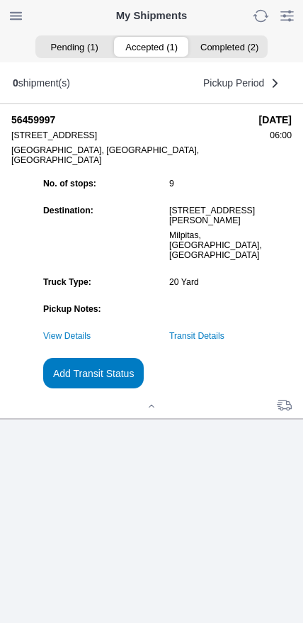
click at [0, 0] on slot "Add Transit Status" at bounding box center [0, 0] width 0 height 0
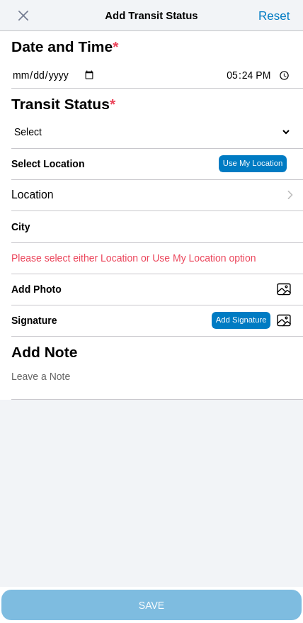
click at [242, 83] on input "17:24" at bounding box center [258, 75] width 67 height 15
type input "16:00"
click at [83, 138] on select "Select Arrive at Drop Off Arrive at Pickup Break Start Break Stop Depart Drop O…" at bounding box center [151, 131] width 281 height 13
select select "BREAKSTOP"
click at [101, 210] on div "Location" at bounding box center [144, 195] width 267 height 30
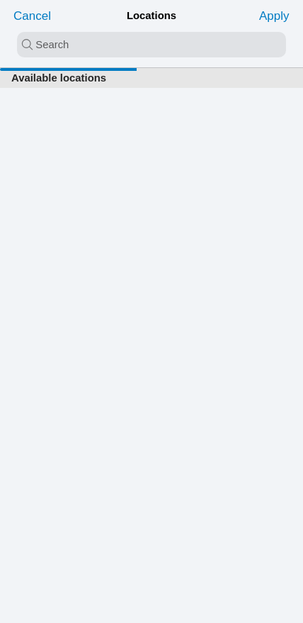
click at [137, 42] on input "search text" at bounding box center [151, 45] width 269 height 26
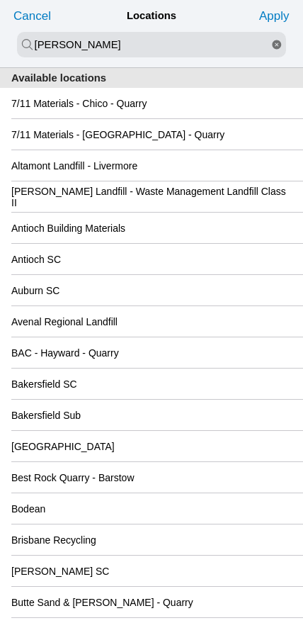
type input "[PERSON_NAME]"
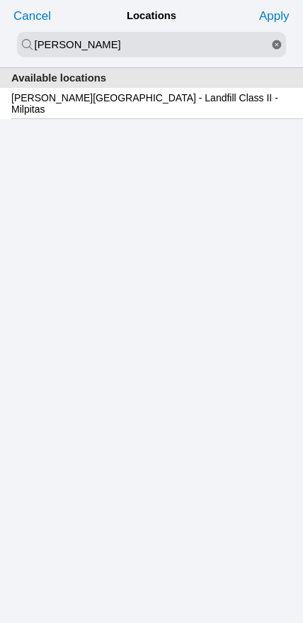
click at [0, 0] on slot "[PERSON_NAME][GEOGRAPHIC_DATA] - Landfill Class II - Milpitas" at bounding box center [0, 0] width 0 height 0
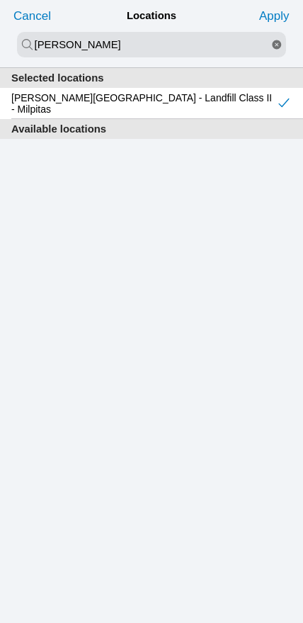
click at [0, 0] on slot "Apply" at bounding box center [0, 0] width 0 height 0
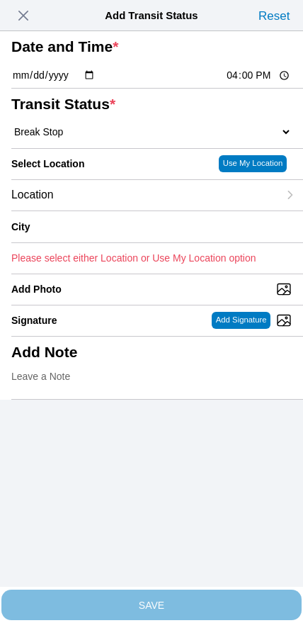
type input "Milpitas"
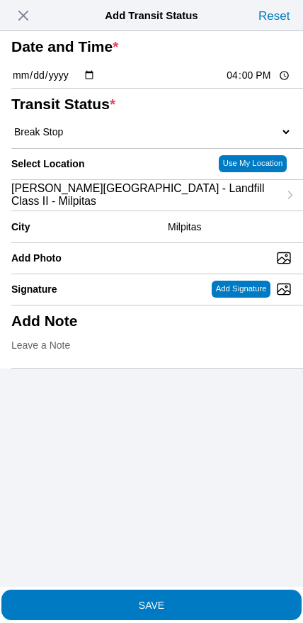
click at [0, 0] on slot "SAVE" at bounding box center [0, 0] width 0 height 0
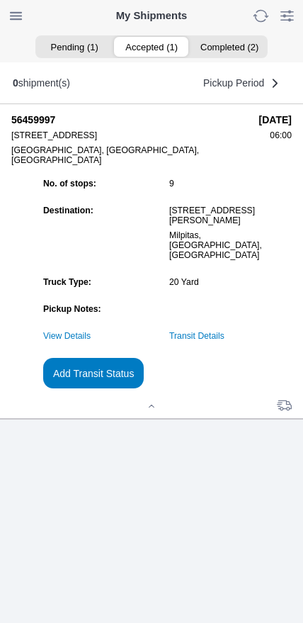
click at [0, 0] on slot "Add Transit Status" at bounding box center [0, 0] width 0 height 0
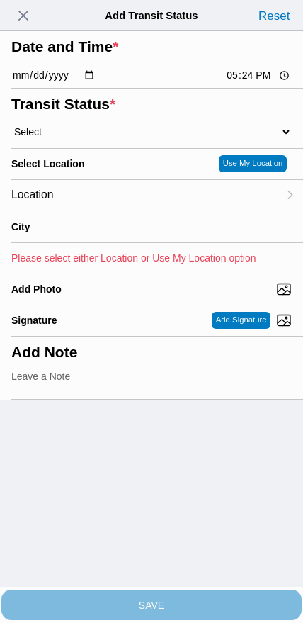
click at [252, 83] on input "17:24" at bounding box center [258, 75] width 67 height 15
type input "17:00"
click at [83, 138] on select "Select Arrive at Drop Off Arrive at Pickup Break Start Break Stop Depart Drop O…" at bounding box center [151, 131] width 281 height 13
select select "DPTDLVLOC"
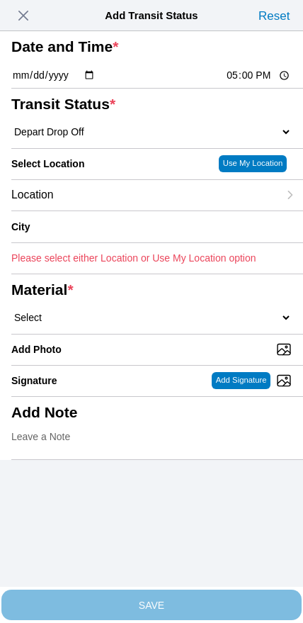
click at [108, 210] on div "Location" at bounding box center [144, 195] width 267 height 30
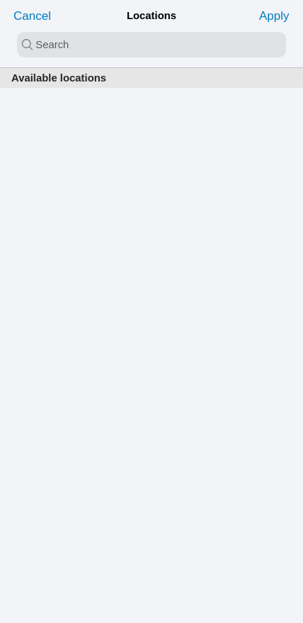
click at [133, 46] on input "search text" at bounding box center [151, 45] width 269 height 26
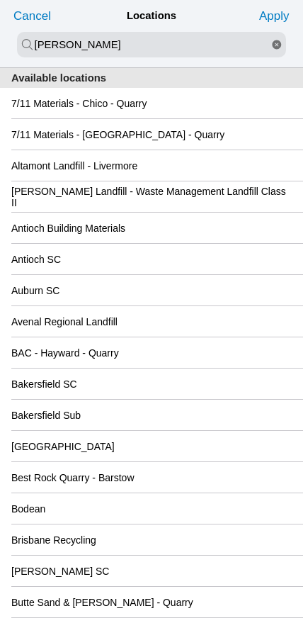
type input "[PERSON_NAME]"
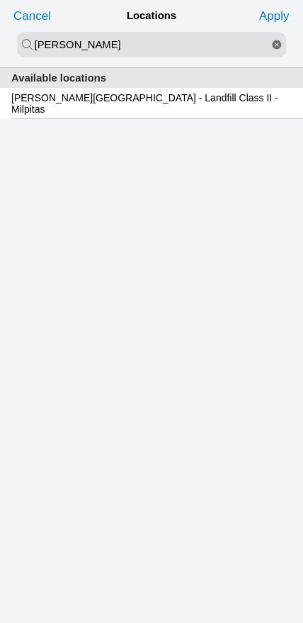
click at [0, 0] on slot "[PERSON_NAME][GEOGRAPHIC_DATA] - Landfill Class II - Milpitas" at bounding box center [0, 0] width 0 height 0
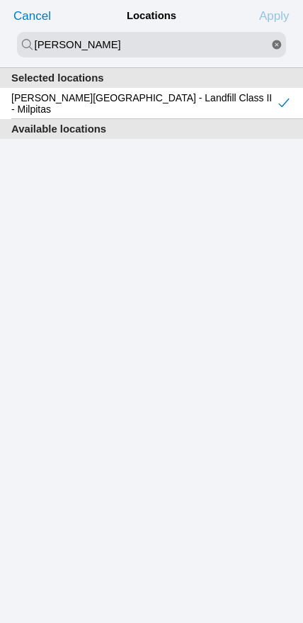
click at [0, 0] on slot "Apply" at bounding box center [0, 0] width 0 height 0
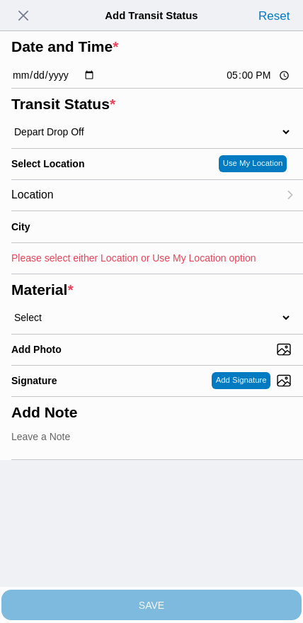
type input "Milpitas"
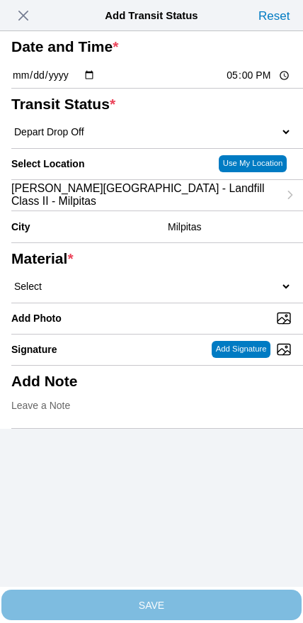
click at [177, 293] on select "Select 1" x 3" Rock 1" x 4" Rock 2" x 4" Rock Asphalt Cold Patch Backfill Spec …" at bounding box center [151, 286] width 281 height 13
select select "708654"
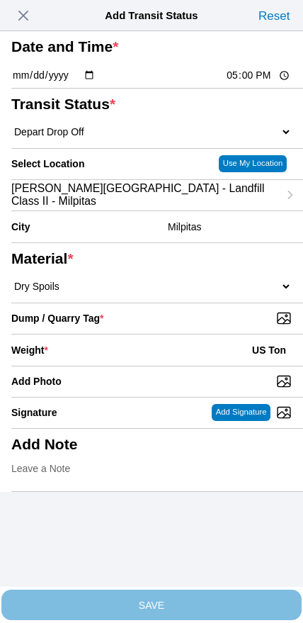
click at [207, 326] on input "Dump / Quarry Tag *" at bounding box center [157, 318] width 292 height 16
type input "C:\fakepath\image.jpg"
click at [123, 366] on div "Weight * US Ton" at bounding box center [151, 349] width 281 height 31
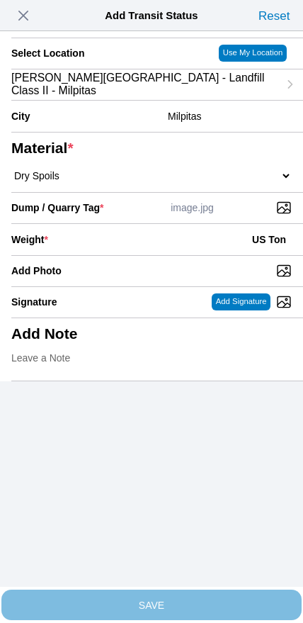
scroll to position [128, 0]
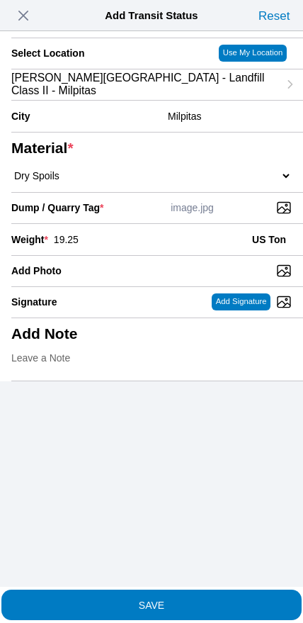
type input "19.25"
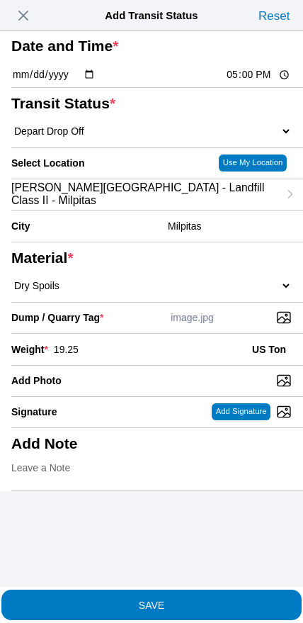
scroll to position [35, 0]
click at [181, 599] on span "SAVE" at bounding box center [151, 604] width 281 height 10
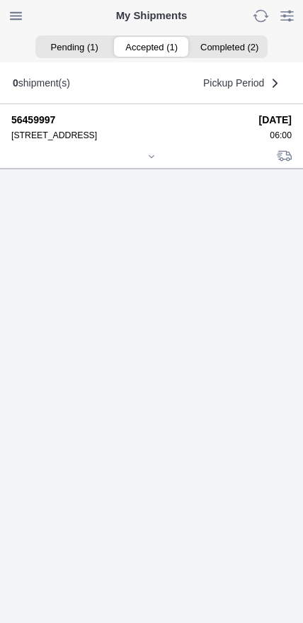
click at [154, 163] on div at bounding box center [151, 157] width 281 height 11
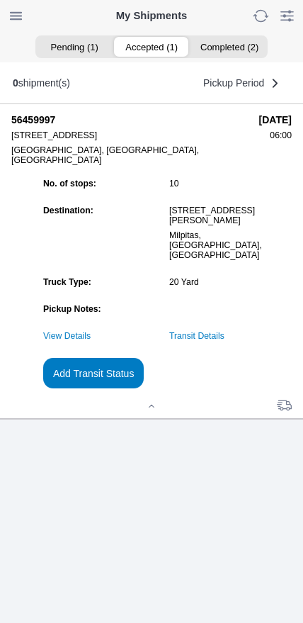
click at [0, 0] on slot "Add Transit Status" at bounding box center [0, 0] width 0 height 0
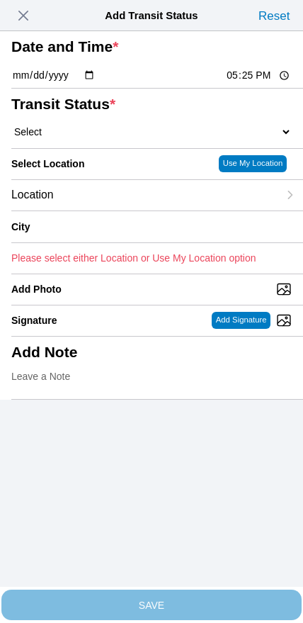
click at [246, 83] on input "17:25" at bounding box center [258, 75] width 67 height 15
type input "18:30"
click at [81, 138] on select "Select Arrive at Drop Off Arrive at Pickup Break Start Break Stop Depart Drop O…" at bounding box center [151, 131] width 281 height 13
click at [20, 13] on span "button" at bounding box center [23, 16] width 20 height 20
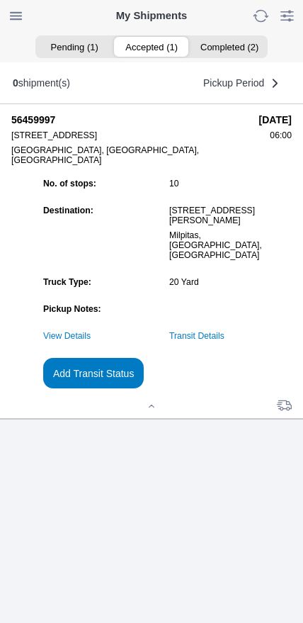
click at [224, 341] on link "Transit Details" at bounding box center [196, 336] width 55 height 10
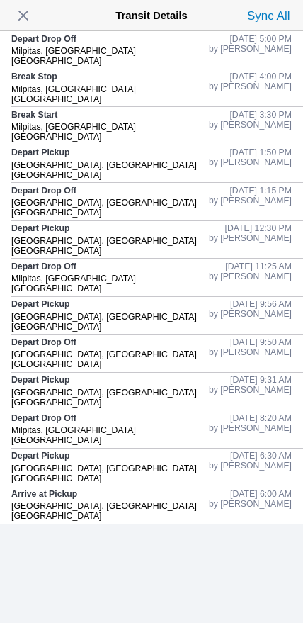
click at [30, 25] on span "button" at bounding box center [23, 16] width 20 height 20
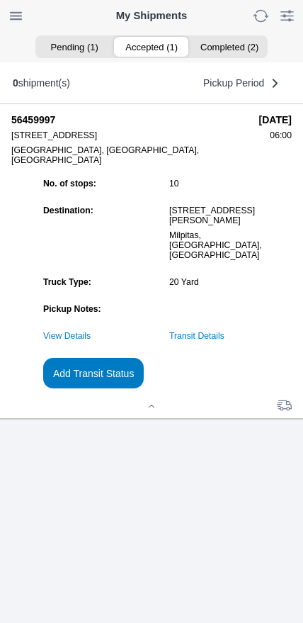
click at [0, 0] on slot "Add Transit Status" at bounding box center [0, 0] width 0 height 0
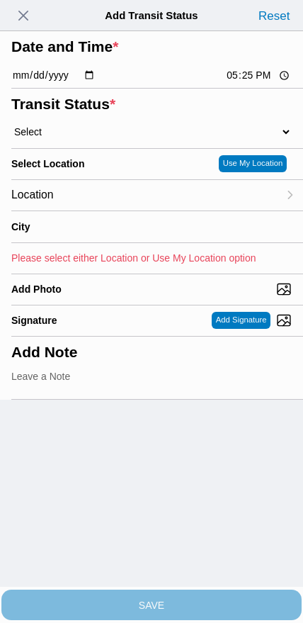
click at [251, 83] on input "17:25" at bounding box center [258, 75] width 67 height 15
type input "18:30"
click at [79, 138] on select "Select Arrive at Drop Off Arrive at Pickup Break Start Break Stop Depart Drop O…" at bounding box center [151, 131] width 281 height 13
select select "DELIVRED"
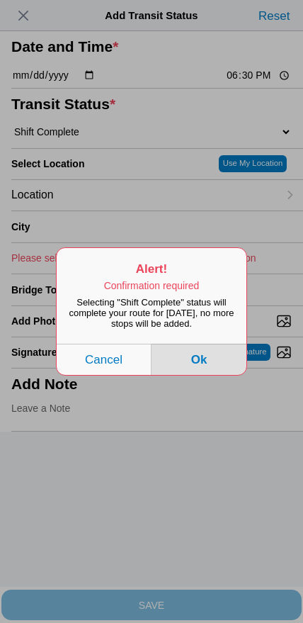
click at [222, 373] on button "Ok" at bounding box center [199, 359] width 95 height 31
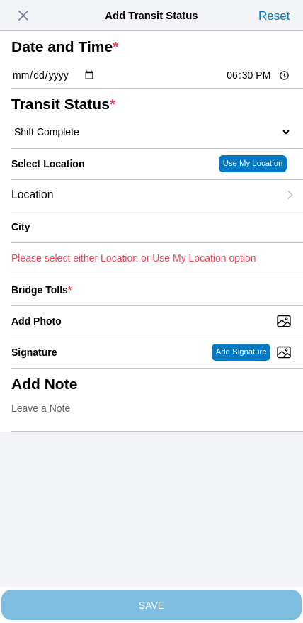
click at [114, 210] on div "Location" at bounding box center [144, 195] width 267 height 30
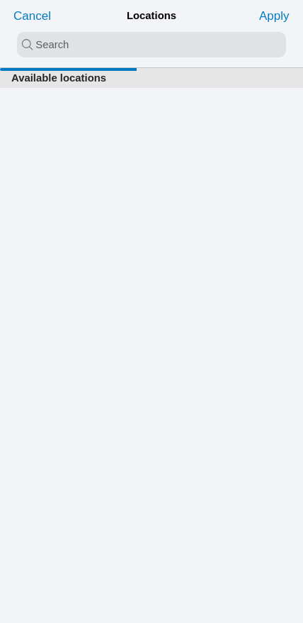
click at [142, 38] on input "search text" at bounding box center [151, 45] width 269 height 26
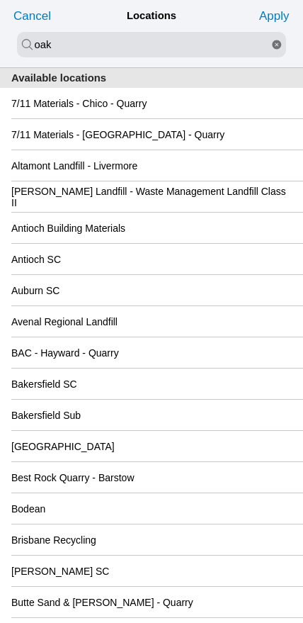
type input "oak"
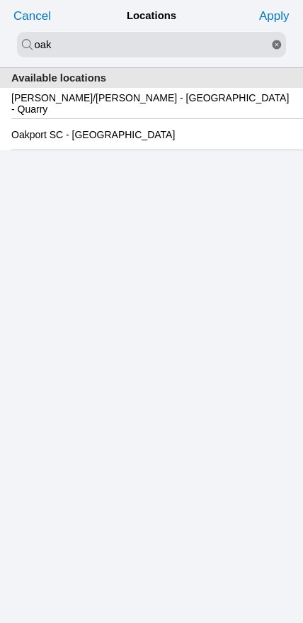
click at [0, 0] on slot "Oakport SC - [GEOGRAPHIC_DATA]" at bounding box center [0, 0] width 0 height 0
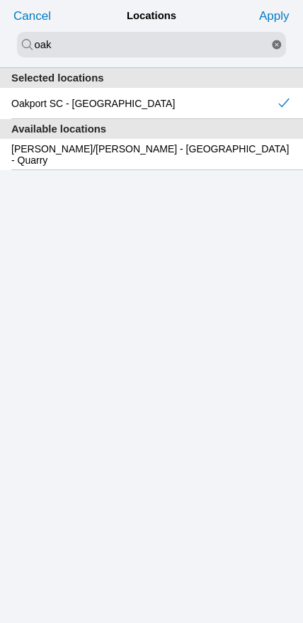
click at [0, 0] on slot "Apply" at bounding box center [0, 0] width 0 height 0
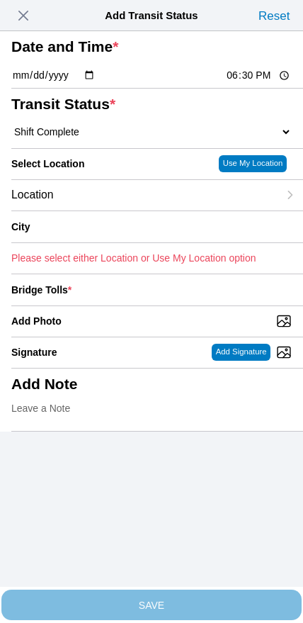
type input "[GEOGRAPHIC_DATA]"
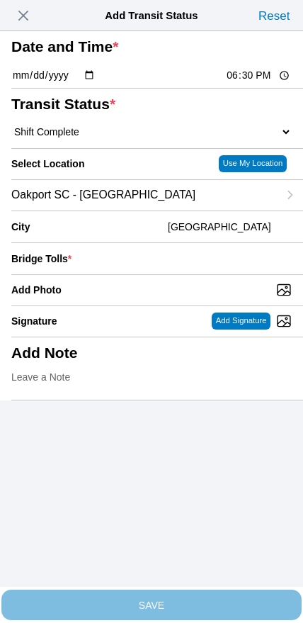
click at [176, 298] on input "Add Photo" at bounding box center [157, 290] width 292 height 16
type input "C:\fakepath\IMG_6786.jpeg"
click at [193, 274] on input "number" at bounding box center [184, 258] width 215 height 31
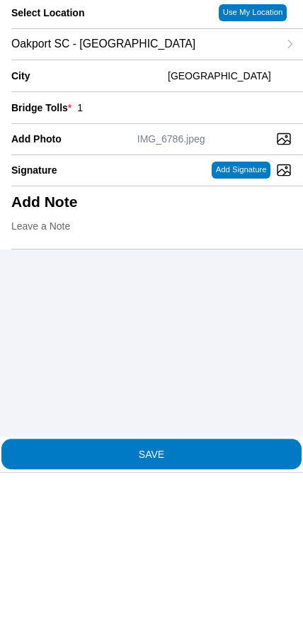
type input "1"
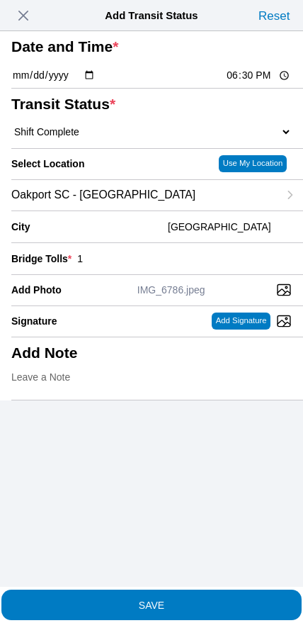
click at [190, 599] on span "SAVE" at bounding box center [151, 604] width 281 height 10
